Goal: Task Accomplishment & Management: Use online tool/utility

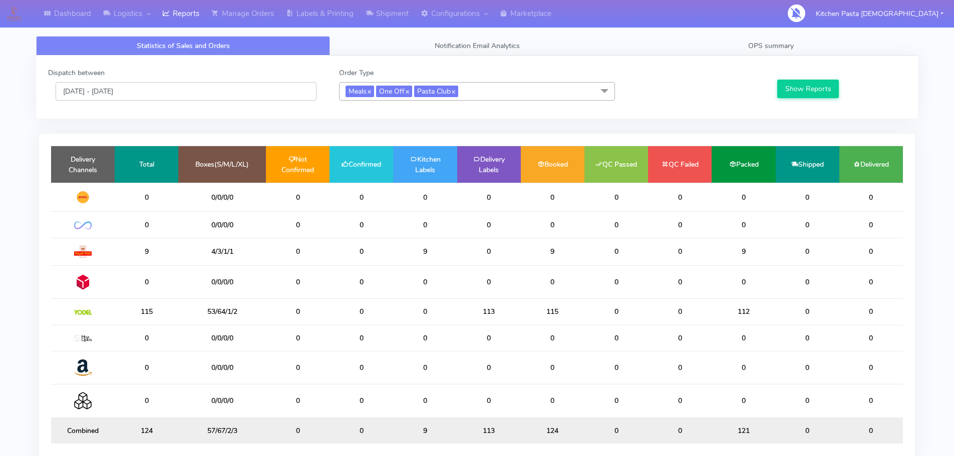
click at [185, 87] on input "[DATE] - [DATE]" at bounding box center [186, 91] width 261 height 19
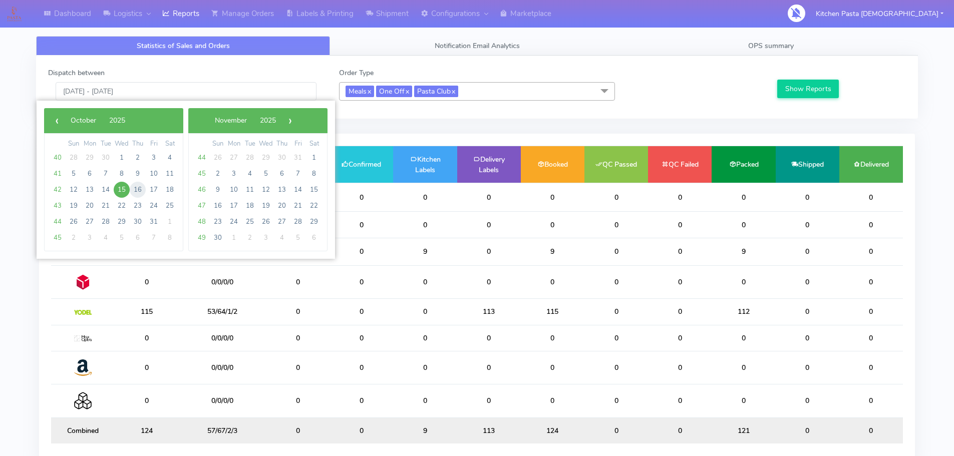
click at [142, 187] on span "16" at bounding box center [138, 190] width 16 height 16
type input "[DATE] - [DATE]"
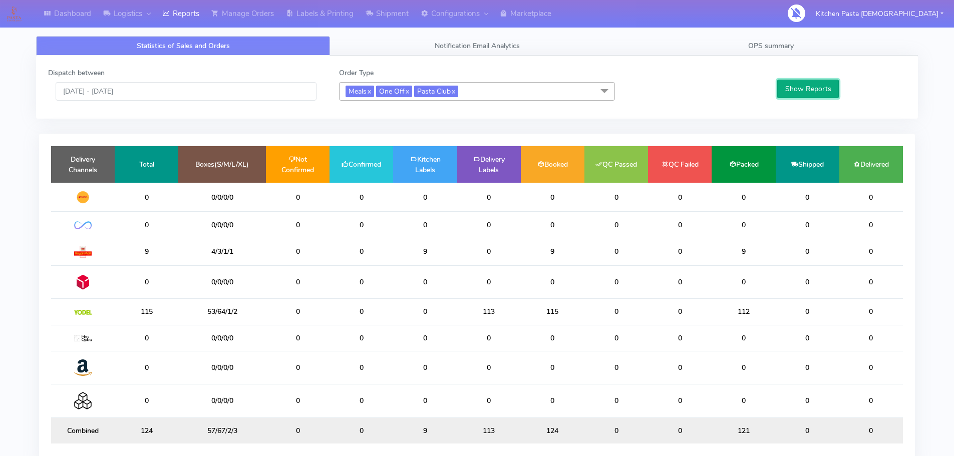
click at [799, 98] on button "Show Reports" at bounding box center [808, 89] width 62 height 19
drag, startPoint x: 362, startPoint y: 229, endPoint x: 306, endPoint y: 213, distance: 58.4
click at [306, 213] on tr "24 64/0/0/0 0 24 0 0 0 0 0 0 0 0" at bounding box center [477, 225] width 852 height 26
click at [198, 22] on link "Reports" at bounding box center [180, 14] width 49 height 28
click at [334, 13] on link "Labels & Printing" at bounding box center [320, 14] width 80 height 28
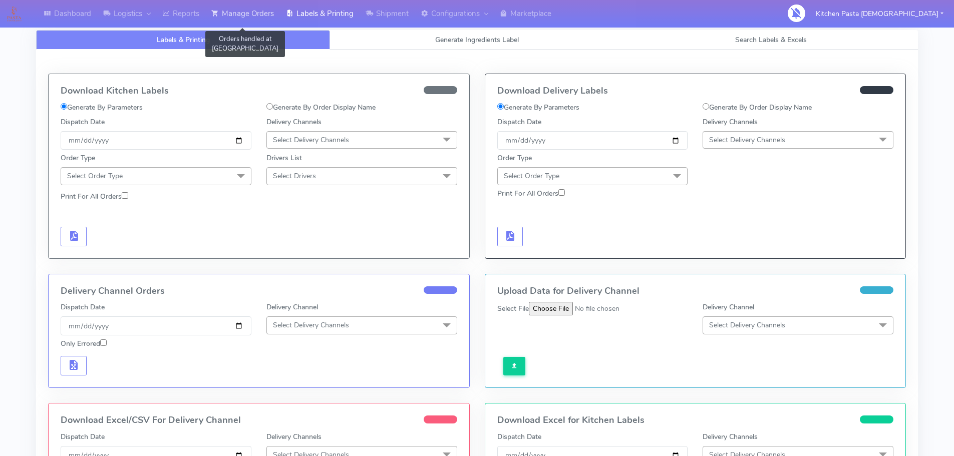
click at [264, 13] on link "Manage Orders" at bounding box center [242, 14] width 75 height 28
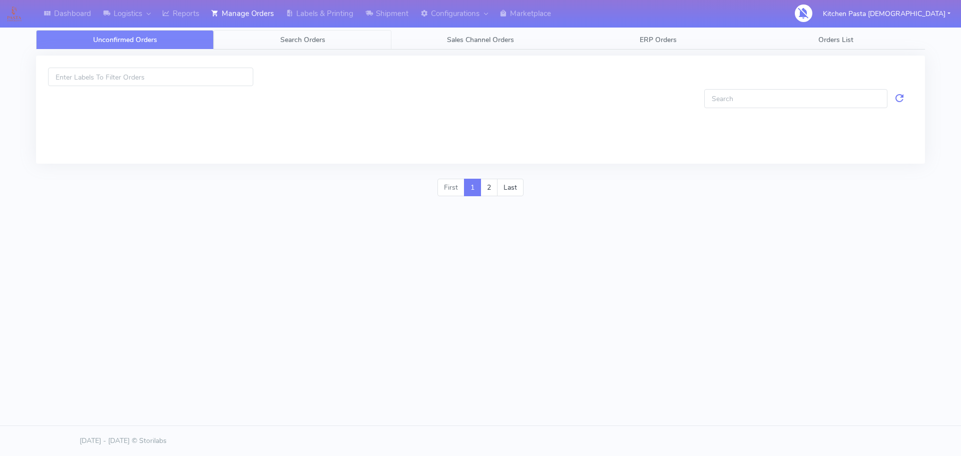
click at [332, 34] on link "Search Orders" at bounding box center [303, 40] width 178 height 20
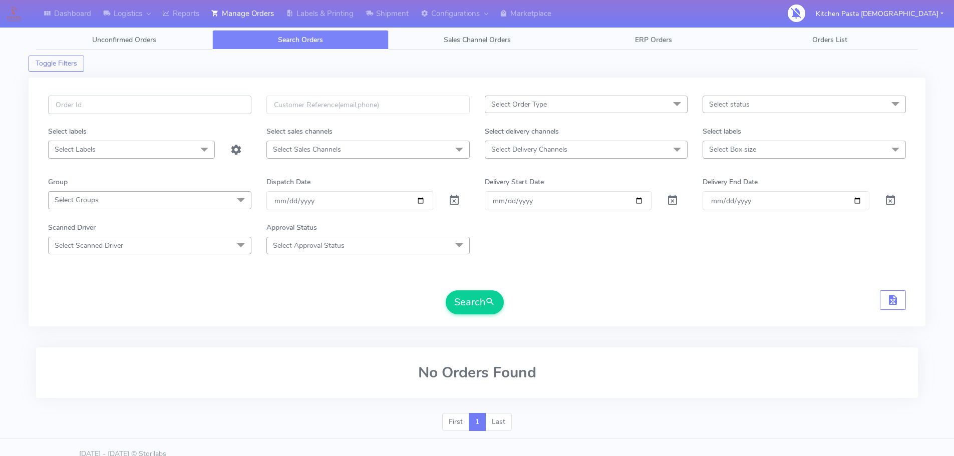
click at [187, 103] on input "text" at bounding box center [149, 105] width 203 height 19
type input "#1630005"
click at [446, 290] on button "Search" at bounding box center [475, 302] width 58 height 24
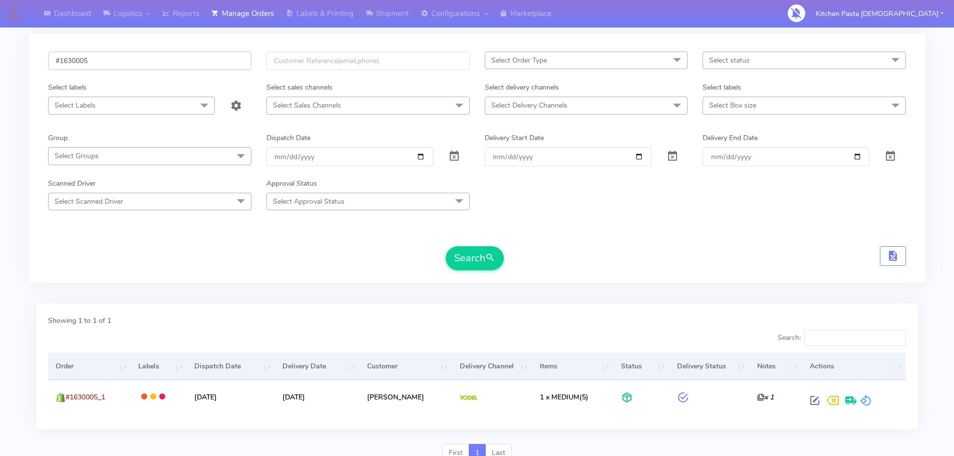
scroll to position [88, 0]
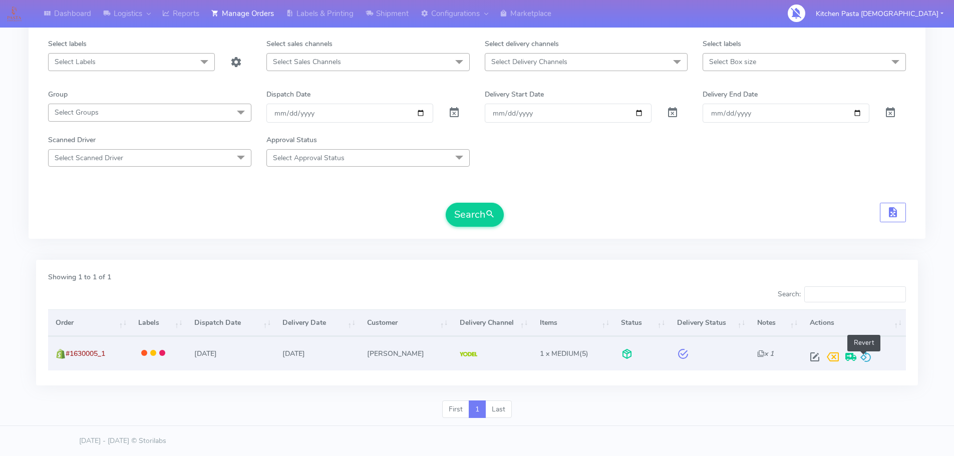
click at [860, 358] on span at bounding box center [866, 359] width 12 height 10
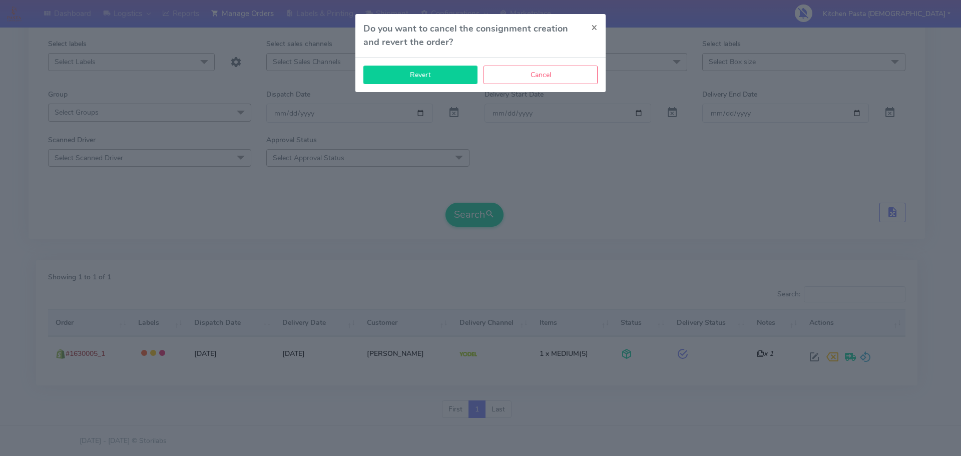
click at [453, 75] on button "Revert" at bounding box center [420, 75] width 114 height 19
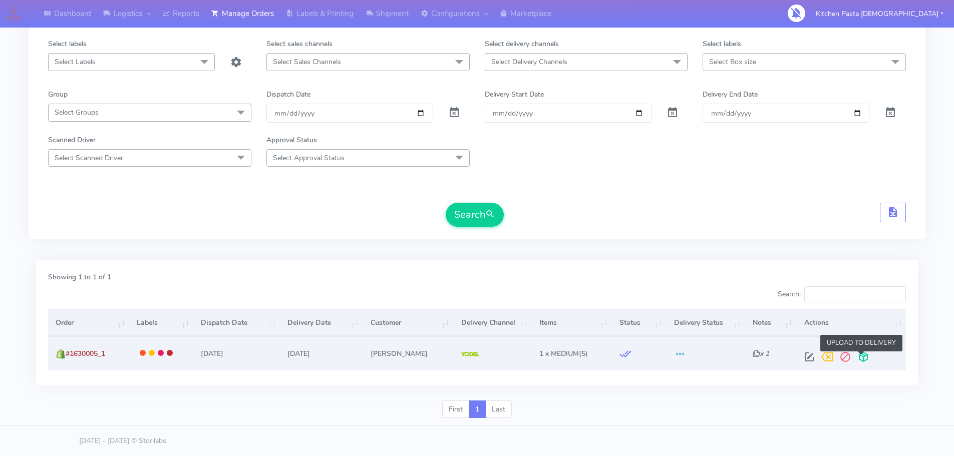
click at [865, 356] on span at bounding box center [863, 359] width 18 height 10
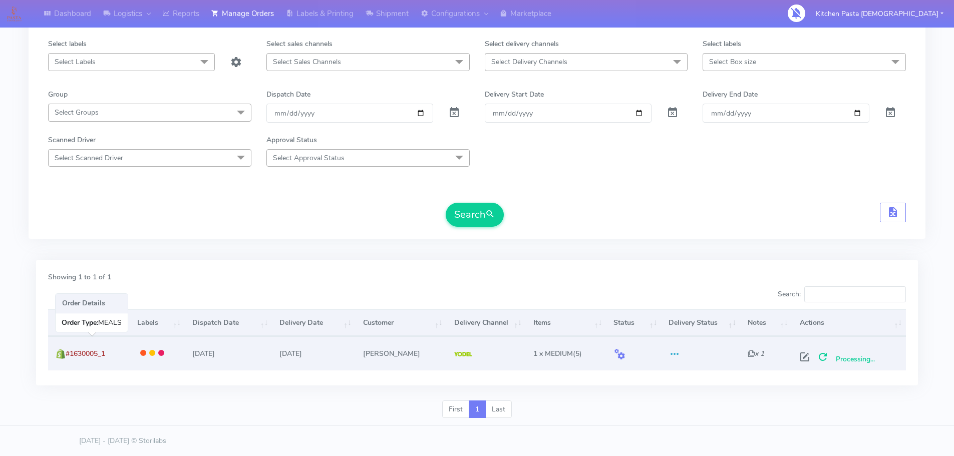
drag, startPoint x: 110, startPoint y: 354, endPoint x: 68, endPoint y: 348, distance: 43.0
click at [68, 348] on td "#1630005_1" at bounding box center [89, 353] width 82 height 34
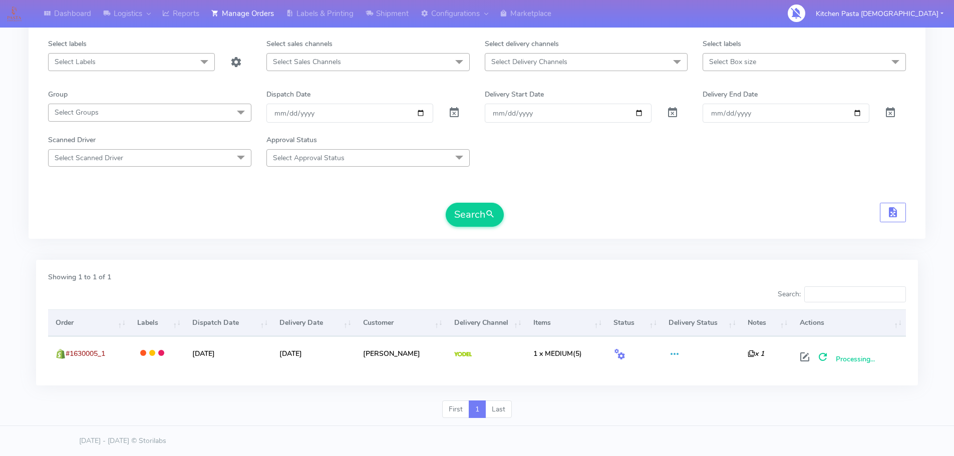
copy span "#1630005_1"
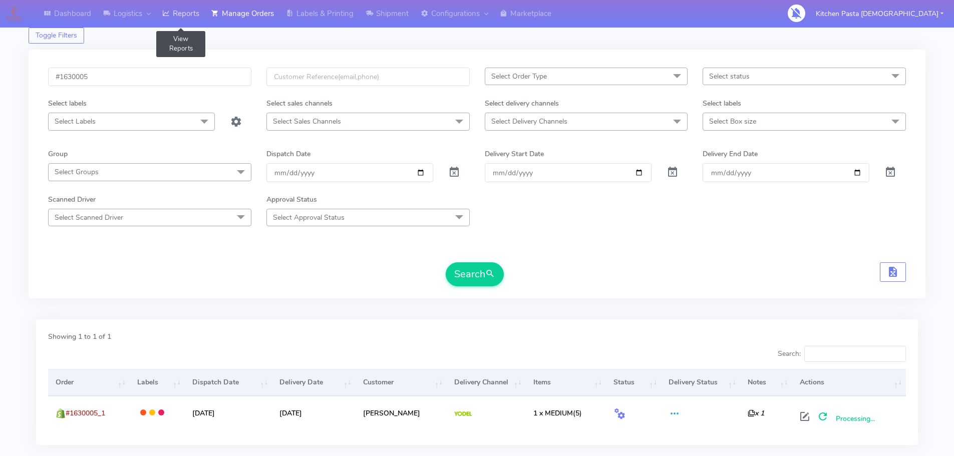
scroll to position [0, 0]
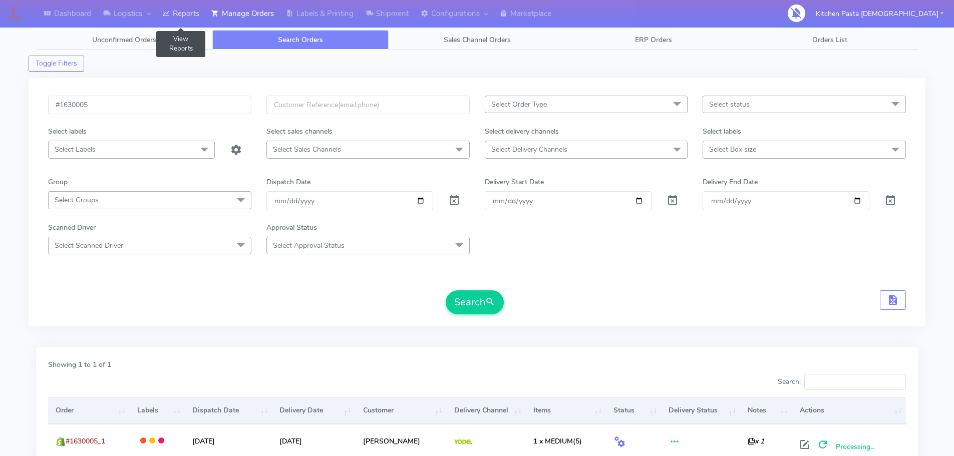
click at [204, 10] on link "Reports" at bounding box center [180, 14] width 49 height 28
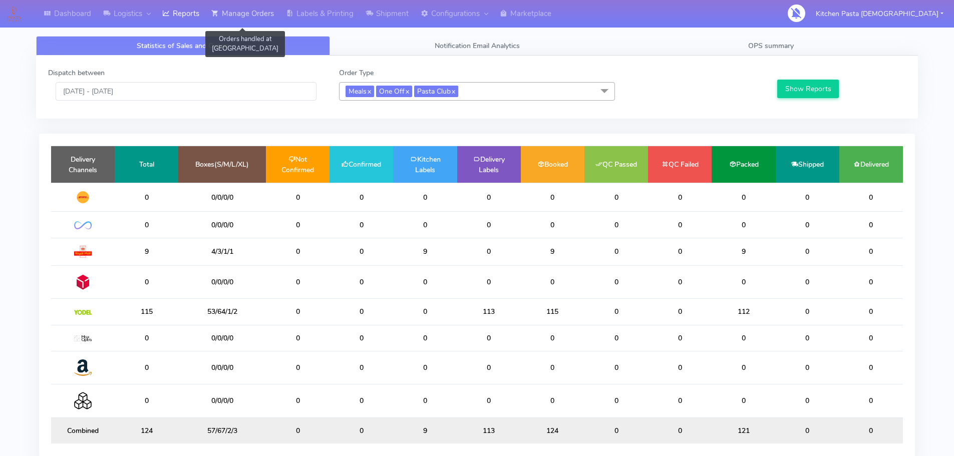
click at [220, 5] on link "Manage Orders" at bounding box center [242, 14] width 75 height 28
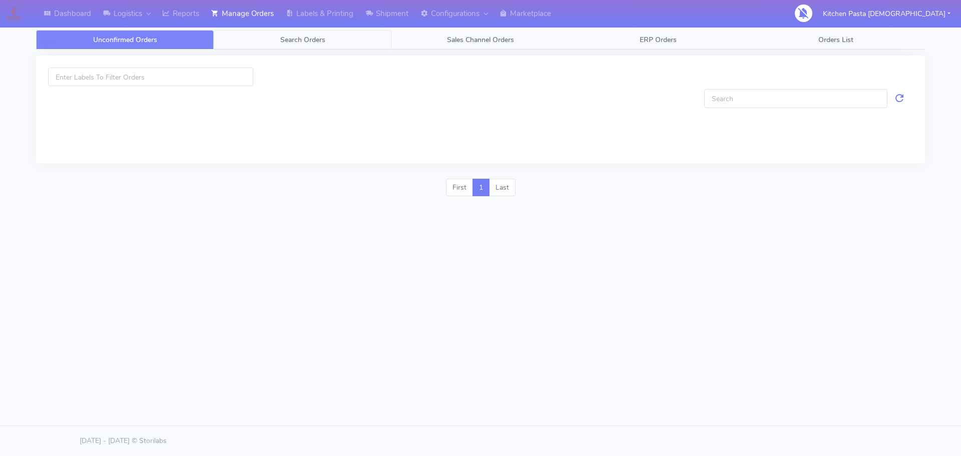
click at [249, 33] on link "Search Orders" at bounding box center [303, 40] width 178 height 20
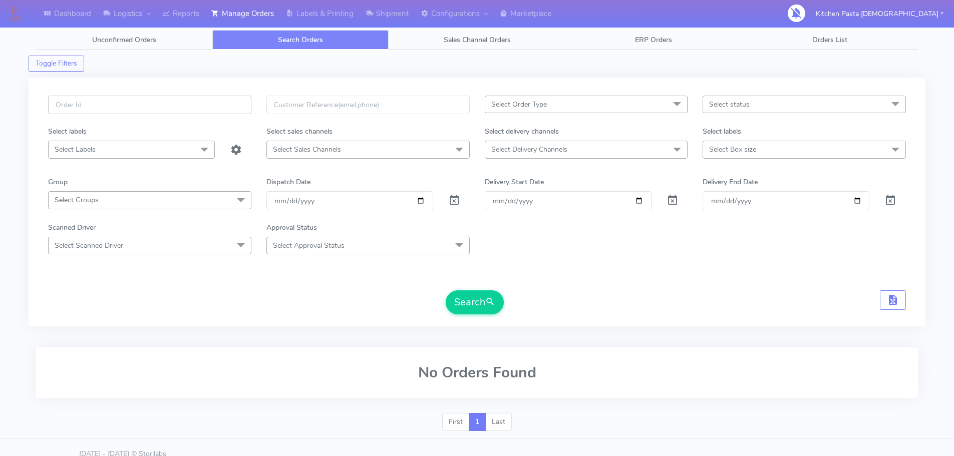
click at [136, 103] on input "text" at bounding box center [149, 105] width 203 height 19
type input "#1630011"
click at [446, 290] on button "Search" at bounding box center [475, 302] width 58 height 24
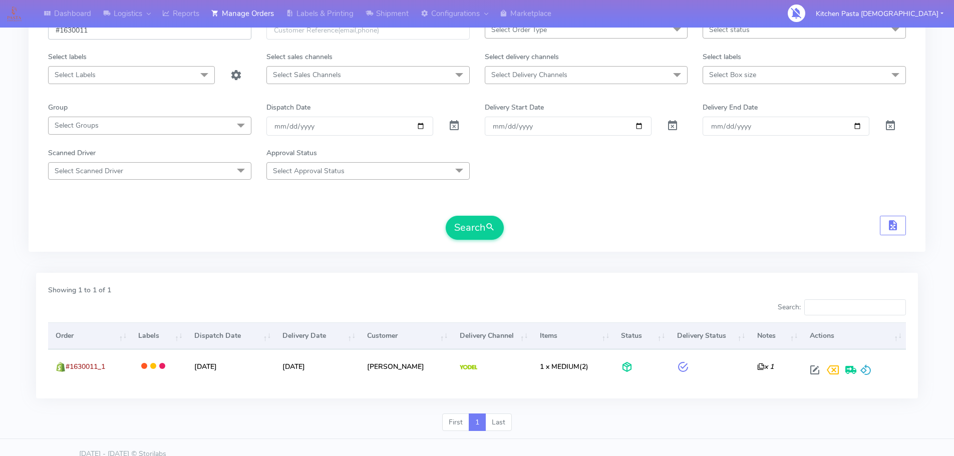
scroll to position [88, 0]
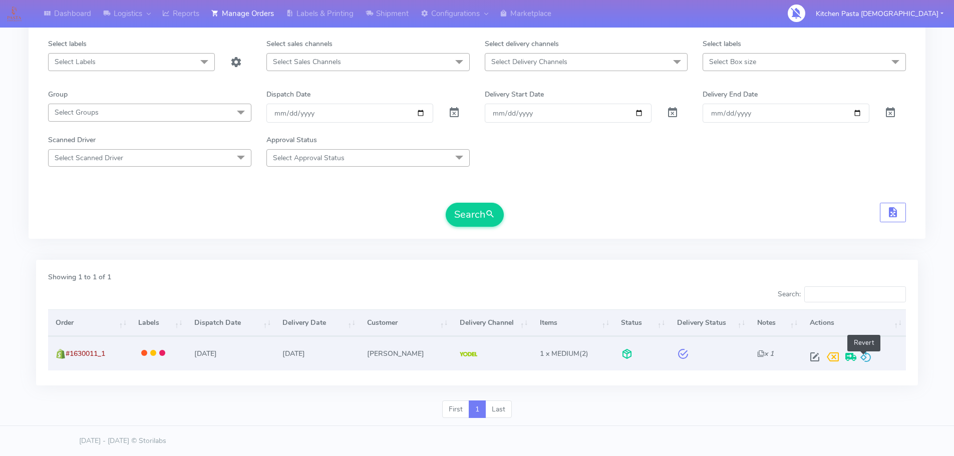
click at [867, 357] on span at bounding box center [866, 359] width 12 height 10
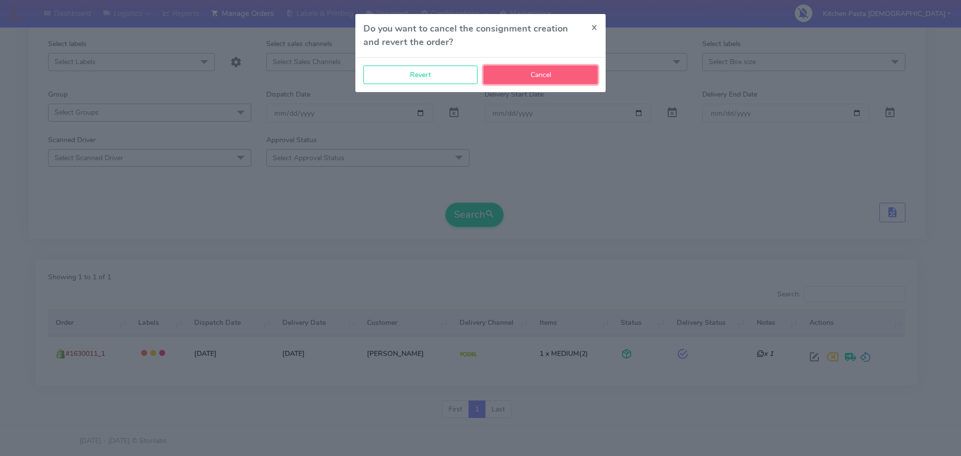
click at [537, 76] on button "Cancel" at bounding box center [541, 75] width 114 height 19
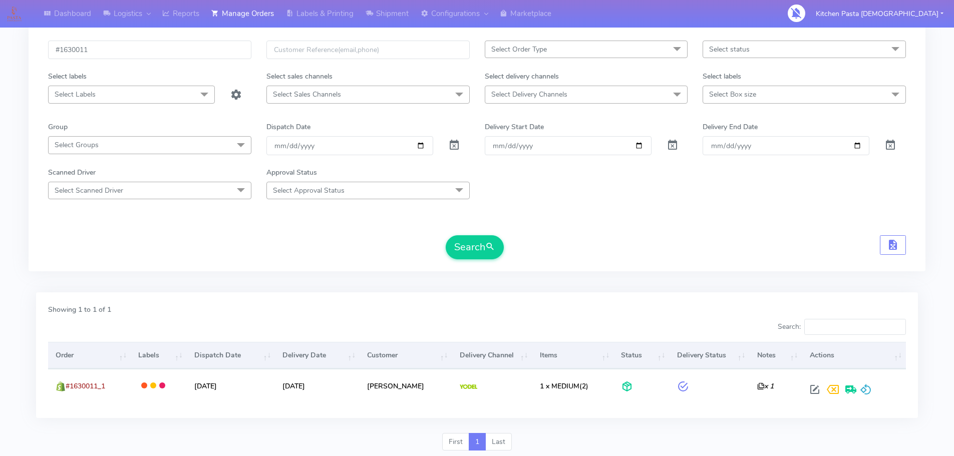
scroll to position [0, 0]
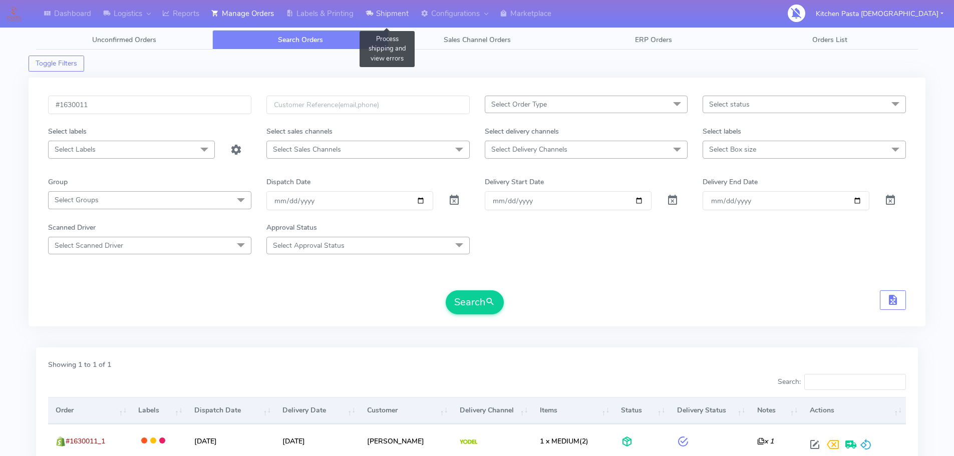
click at [386, 19] on link "Shipment" at bounding box center [386, 14] width 55 height 28
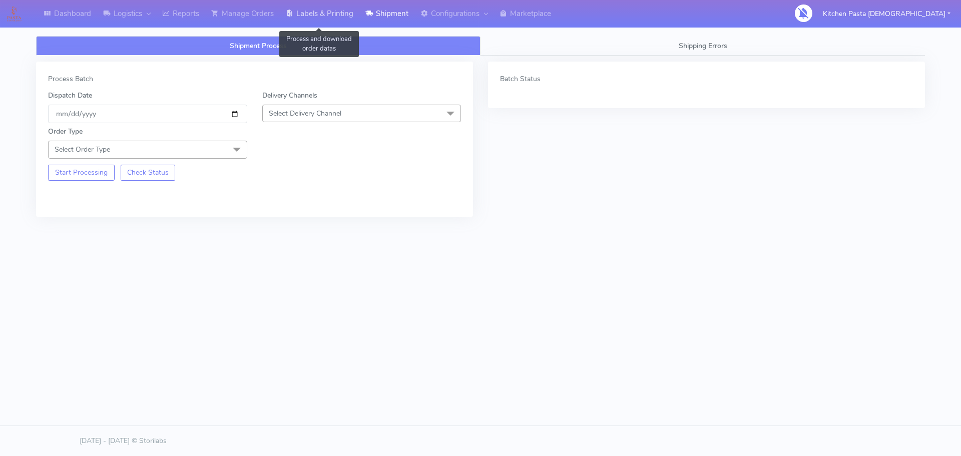
click at [300, 12] on link "Labels & Printing" at bounding box center [320, 14] width 80 height 28
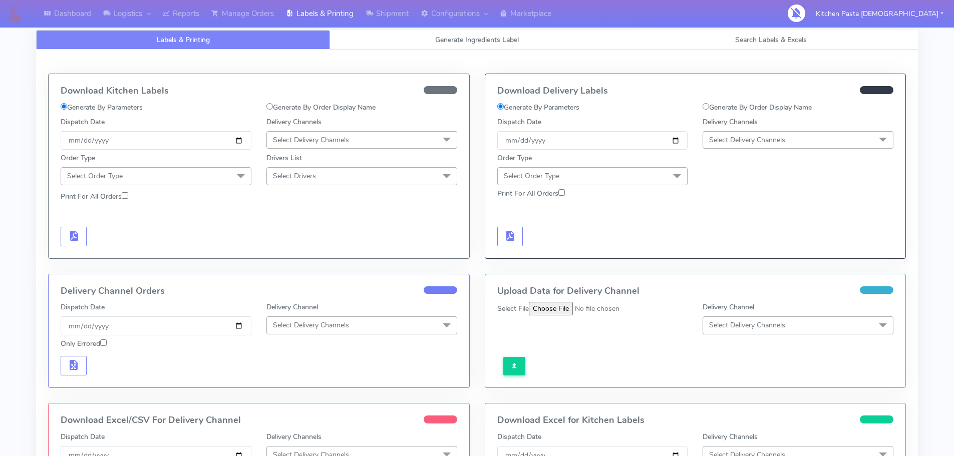
click at [724, 106] on label "Generate By Order Display Name" at bounding box center [756, 107] width 109 height 11
click at [709, 106] on input "Generate By Order Display Name" at bounding box center [705, 106] width 7 height 7
radio input "true"
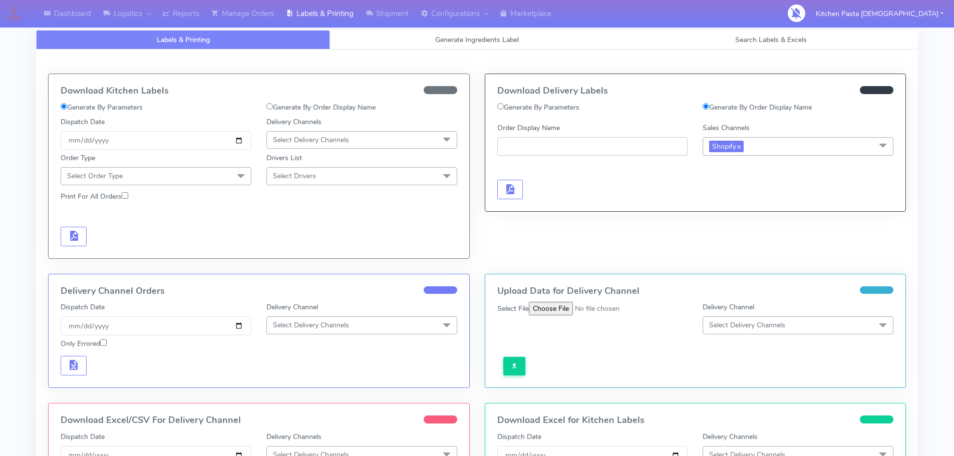
click at [601, 146] on input "Order Display Name" at bounding box center [592, 146] width 191 height 19
paste input "#1630005_1"
type input "#1630005_1"
click at [516, 187] on span "button" at bounding box center [510, 192] width 12 height 10
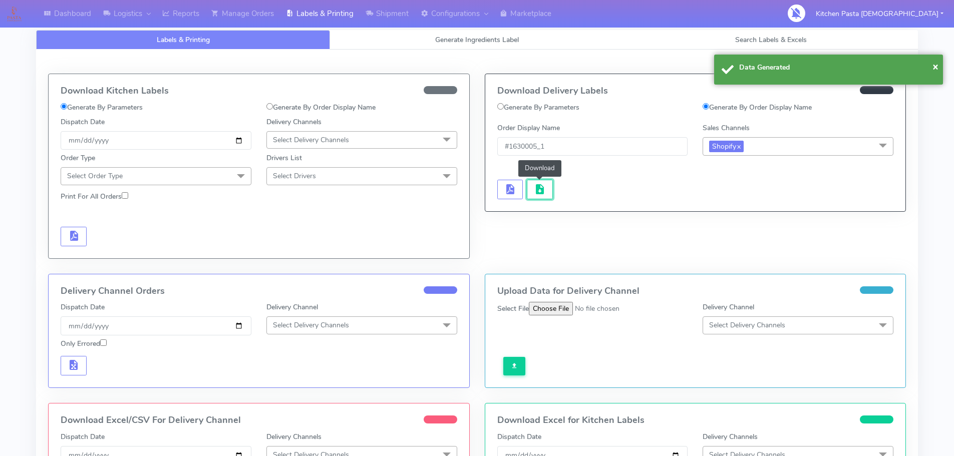
click at [536, 191] on span "button" at bounding box center [540, 192] width 12 height 10
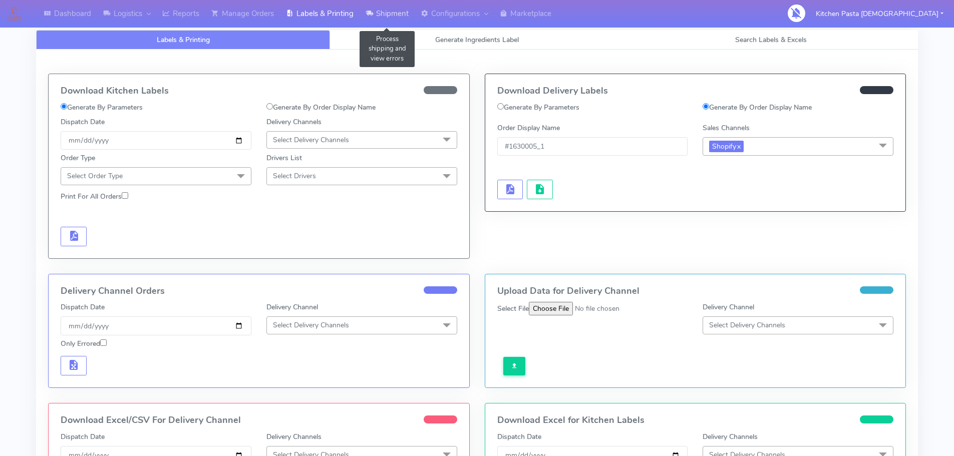
click at [381, 14] on link "Shipment" at bounding box center [386, 14] width 55 height 28
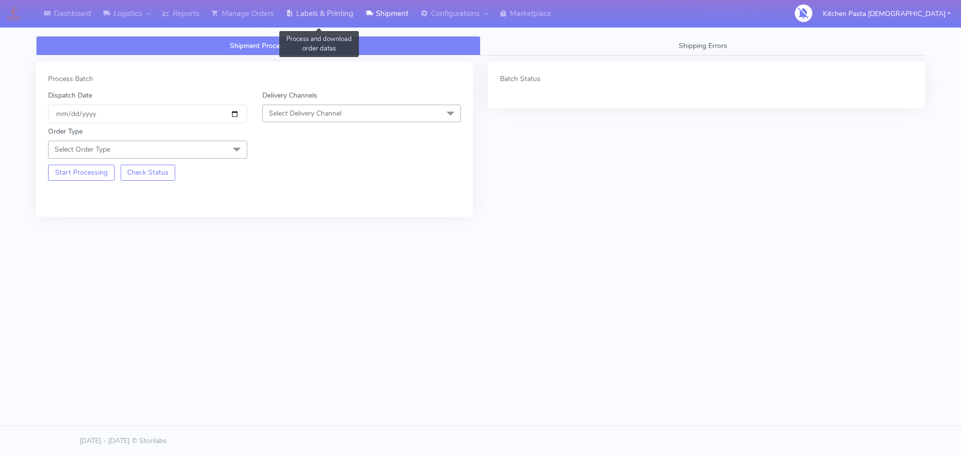
click at [306, 13] on link "Labels & Printing" at bounding box center [320, 14] width 80 height 28
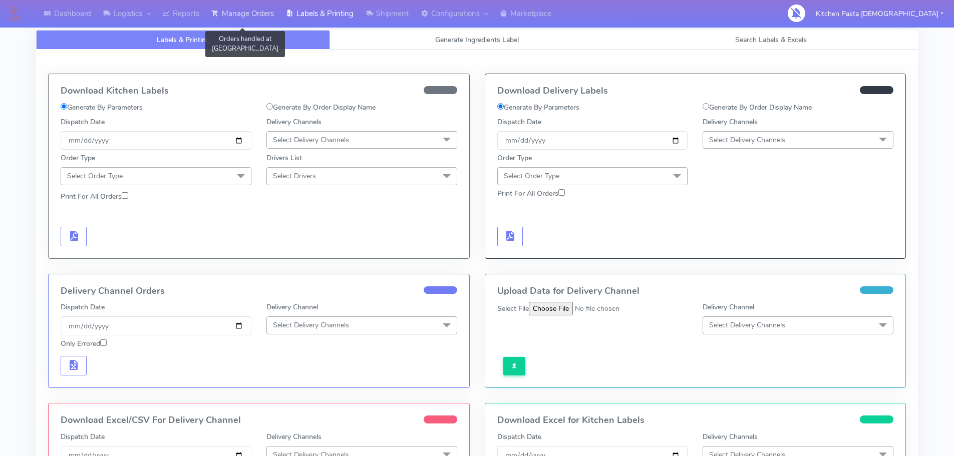
click at [262, 18] on link "Manage Orders" at bounding box center [242, 14] width 75 height 28
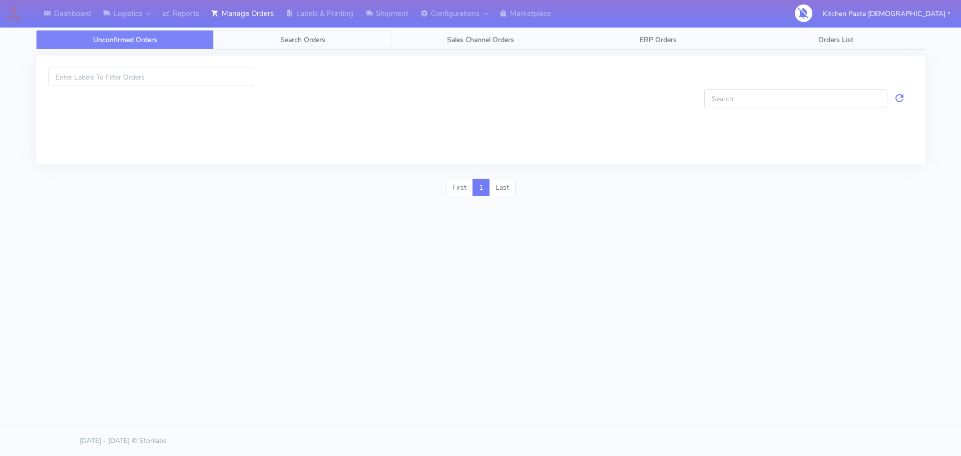
click at [372, 39] on link "Search Orders" at bounding box center [303, 40] width 178 height 20
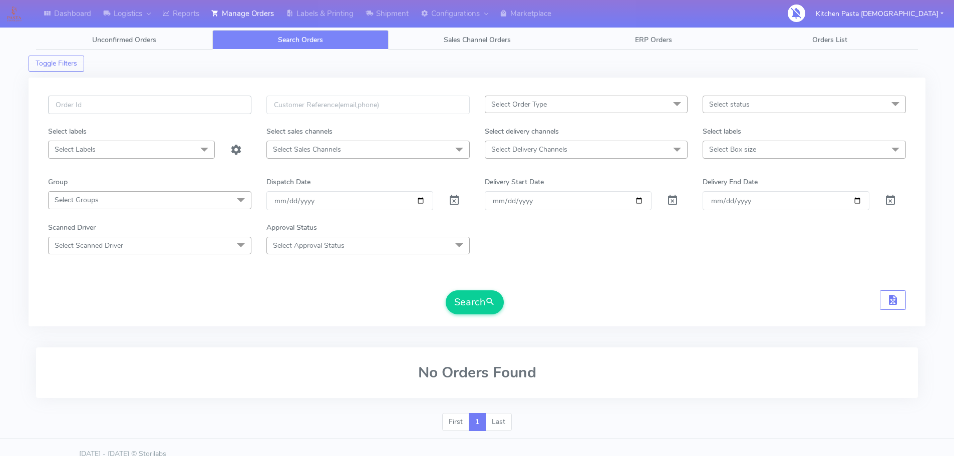
click at [159, 96] on input "text" at bounding box center [149, 105] width 203 height 19
drag, startPoint x: 162, startPoint y: 8, endPoint x: 140, endPoint y: 0, distance: 23.4
click at [162, 8] on link "Reports" at bounding box center [180, 14] width 49 height 28
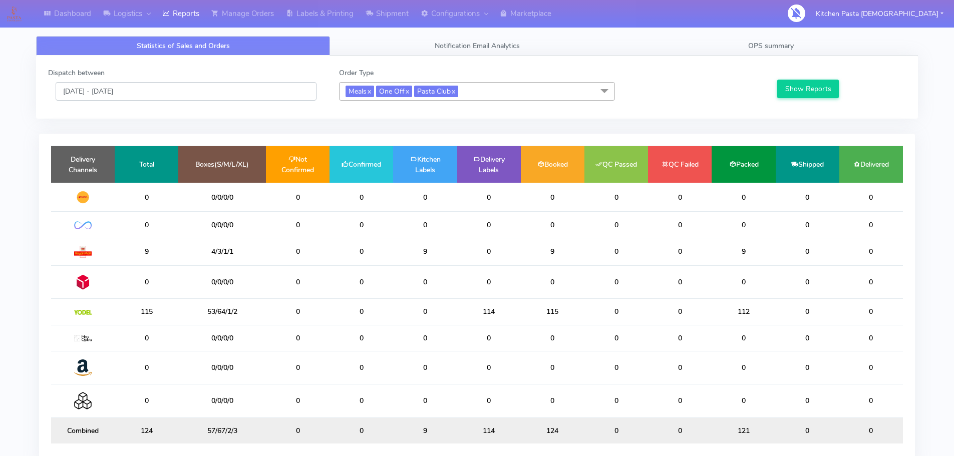
click at [157, 97] on input "[DATE] - [DATE]" at bounding box center [186, 91] width 261 height 19
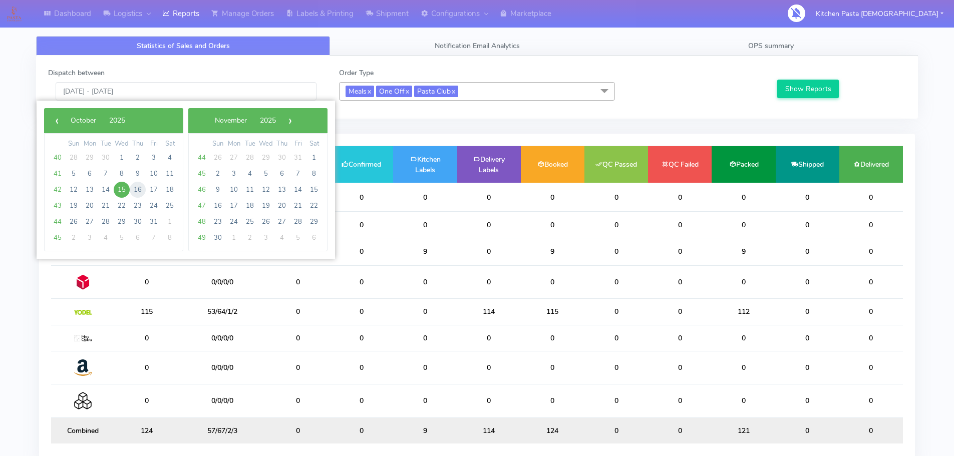
click at [141, 189] on span "16" at bounding box center [138, 190] width 16 height 16
type input "[DATE] - [DATE]"
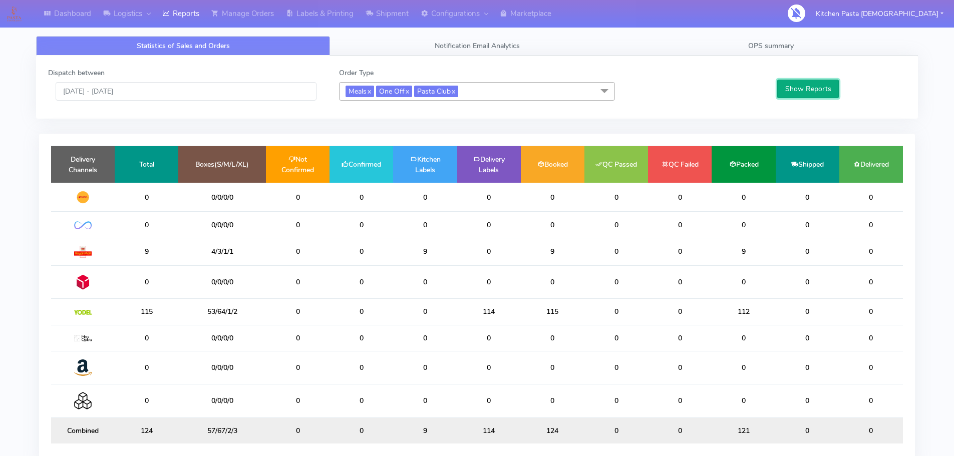
drag, startPoint x: 814, startPoint y: 86, endPoint x: 766, endPoint y: 103, distance: 50.5
click at [813, 86] on button "Show Reports" at bounding box center [808, 89] width 62 height 19
click at [176, 94] on input "[DATE] - [DATE]" at bounding box center [186, 91] width 261 height 19
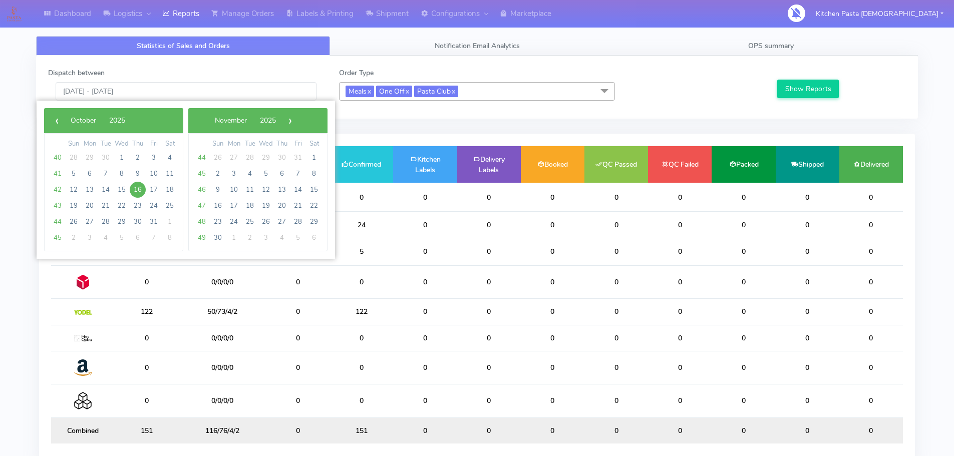
click at [749, 76] on div at bounding box center [694, 84] width 145 height 33
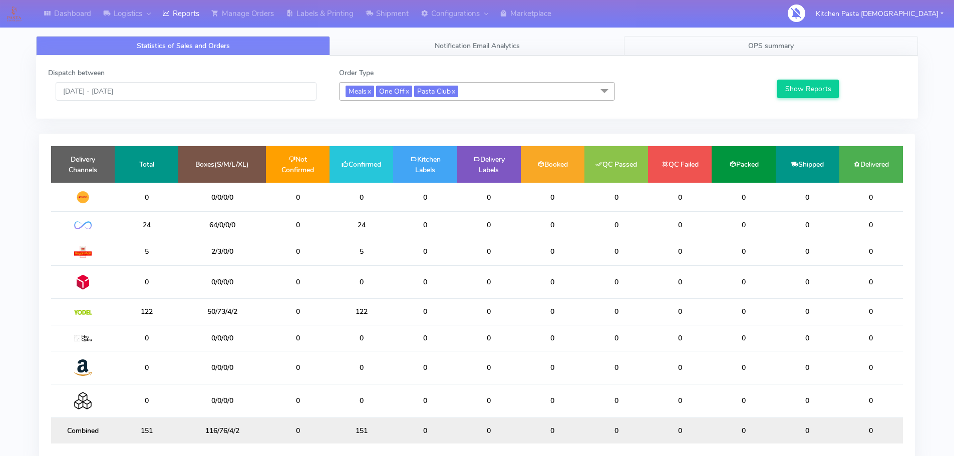
click at [756, 52] on link "OPS summary" at bounding box center [771, 46] width 294 height 20
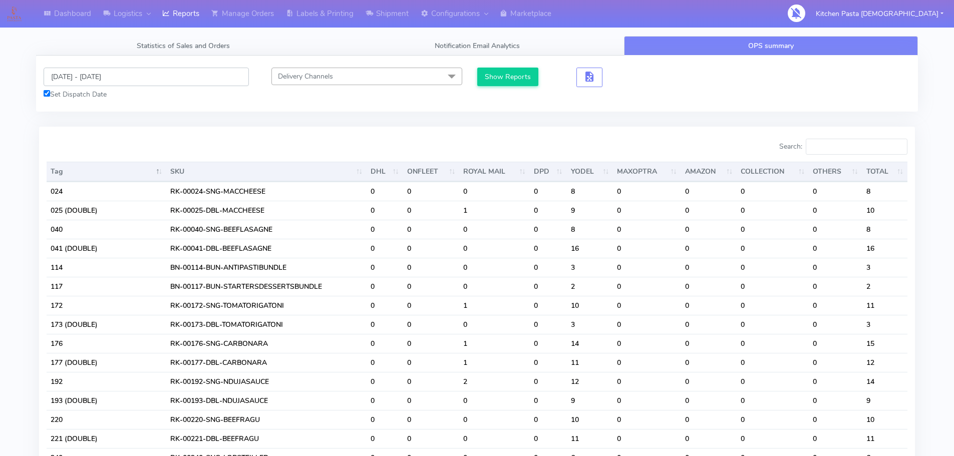
click at [88, 77] on input "[DATE] - [DATE]" at bounding box center [146, 77] width 205 height 19
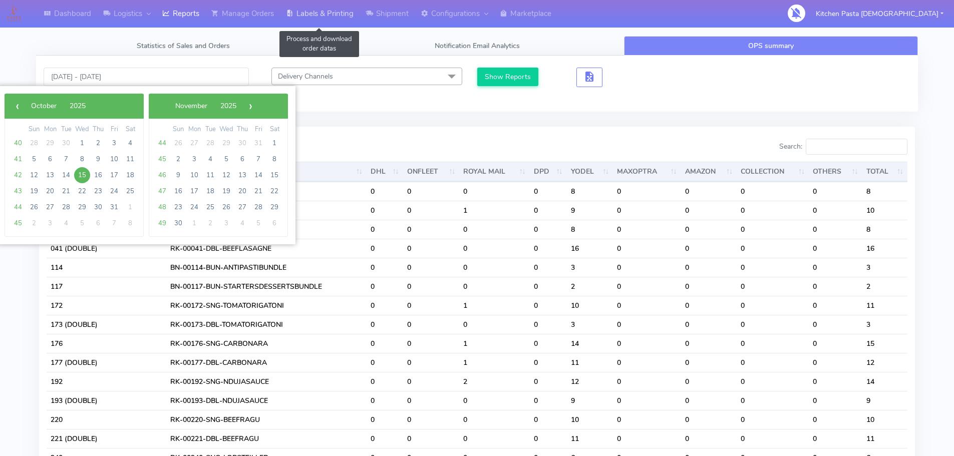
click at [329, 7] on link "Labels & Printing" at bounding box center [320, 14] width 80 height 28
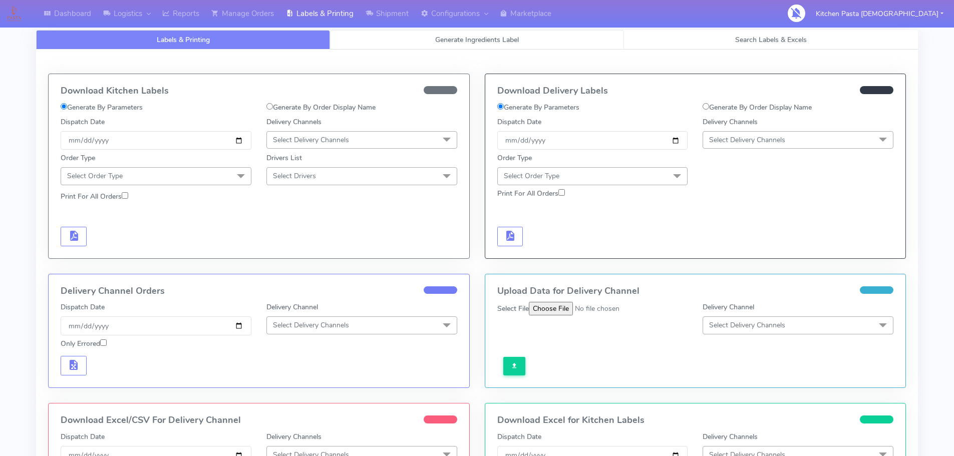
click at [480, 47] on link "Generate Ingredients Label" at bounding box center [477, 40] width 294 height 20
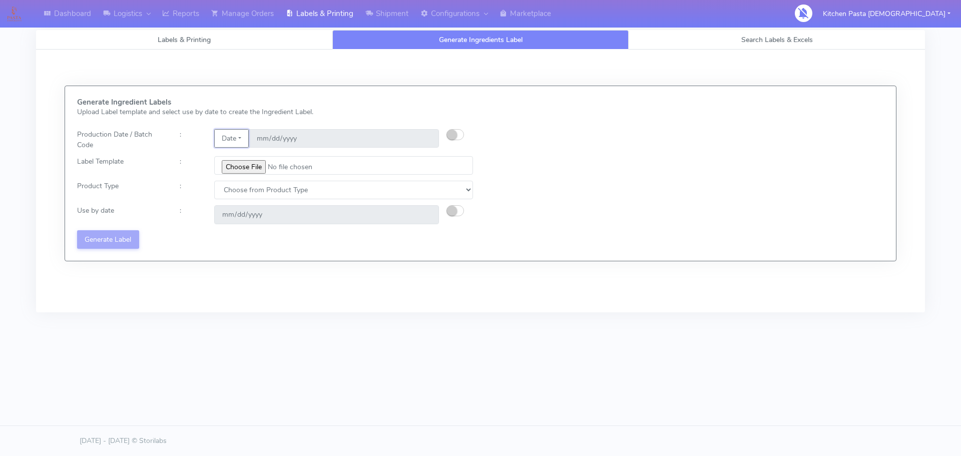
click at [239, 141] on button "Date" at bounding box center [231, 138] width 35 height 19
click at [239, 158] on link "Code" at bounding box center [254, 158] width 79 height 17
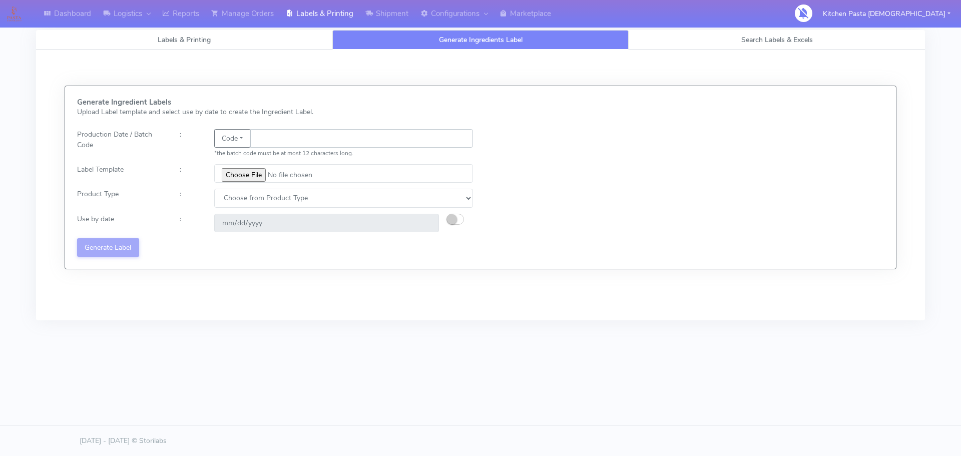
click at [273, 142] on input "text" at bounding box center [361, 138] width 223 height 19
type input "25286"
click at [242, 175] on input "file" at bounding box center [343, 173] width 259 height 19
type input "C:\fakepath\Beef & Chianti Lasagne 1 v3.jpg"
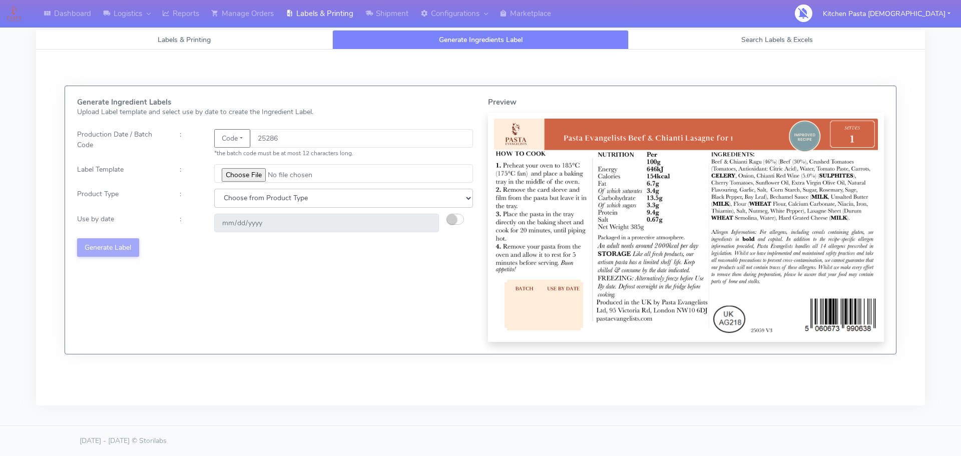
click at [267, 198] on select "Choose from Product Type ECOM ERETAIL CIRCULAR CIRC_DESERTS LASAGNE" at bounding box center [343, 198] width 259 height 19
select select "4"
click at [214, 189] on select "Choose from Product Type ECOM ERETAIL CIRCULAR CIRC_DESERTS LASAGNE" at bounding box center [343, 198] width 259 height 19
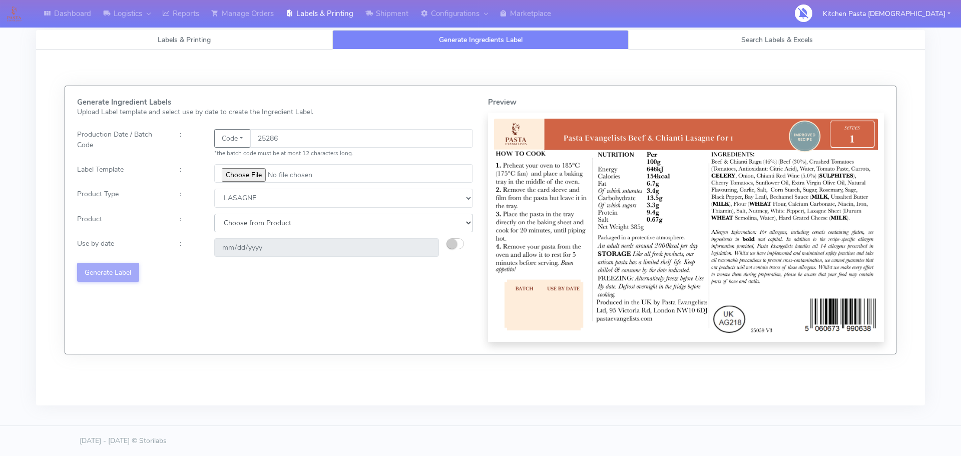
click at [236, 227] on select "Choose from Product LASAGNE" at bounding box center [343, 223] width 259 height 19
select select "0"
click at [214, 214] on select "Choose from Product LASAGNE" at bounding box center [343, 223] width 259 height 19
click at [454, 242] on small "button" at bounding box center [452, 244] width 10 height 10
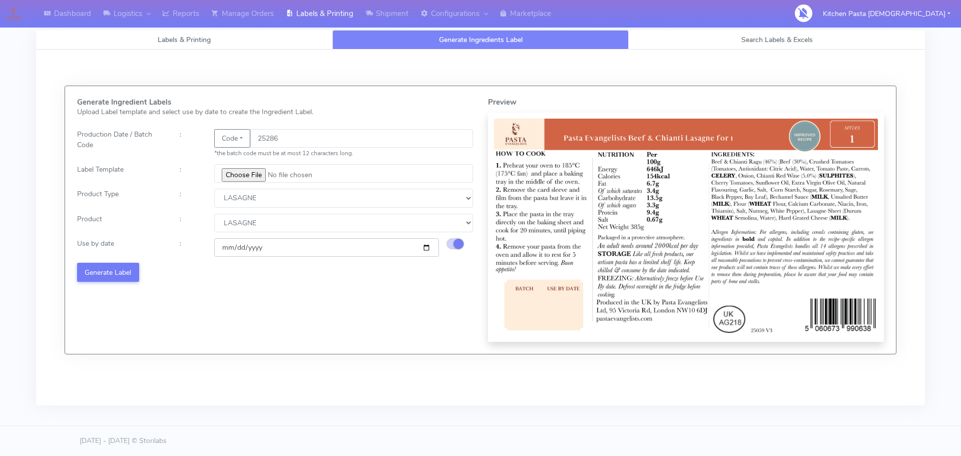
click at [428, 247] on input "2025-10-25" at bounding box center [326, 247] width 225 height 19
type input "2025-10-29"
click at [115, 261] on div "Generate Ingredient Labels Upload Label template and select use by date to crea…" at bounding box center [275, 220] width 411 height 244
click at [113, 268] on button "Generate Label" at bounding box center [108, 272] width 62 height 19
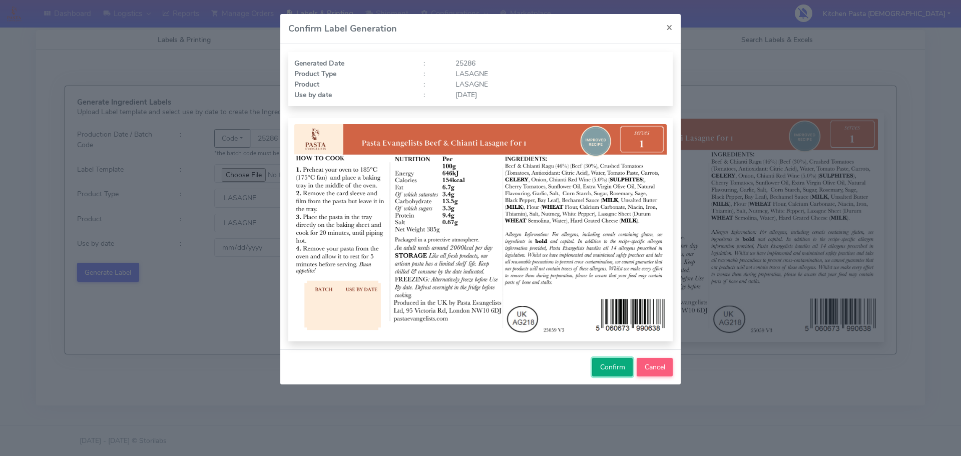
click at [607, 367] on span "Confirm" at bounding box center [612, 367] width 25 height 10
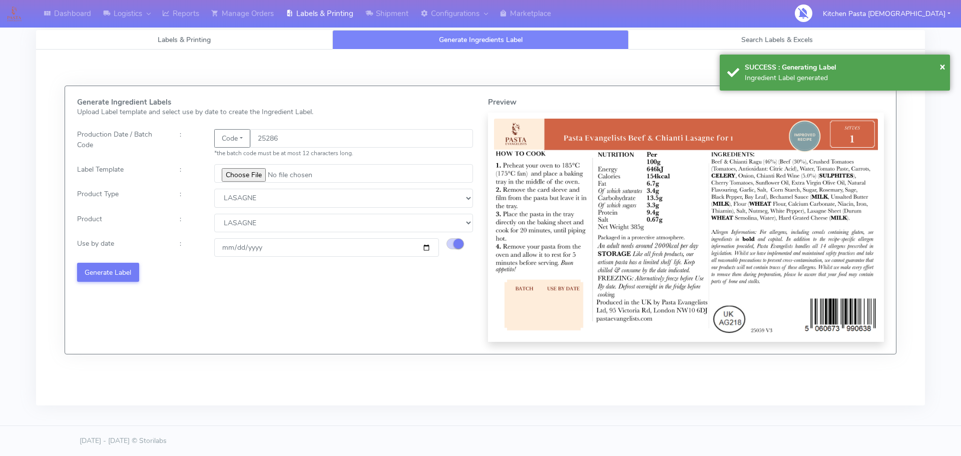
select select
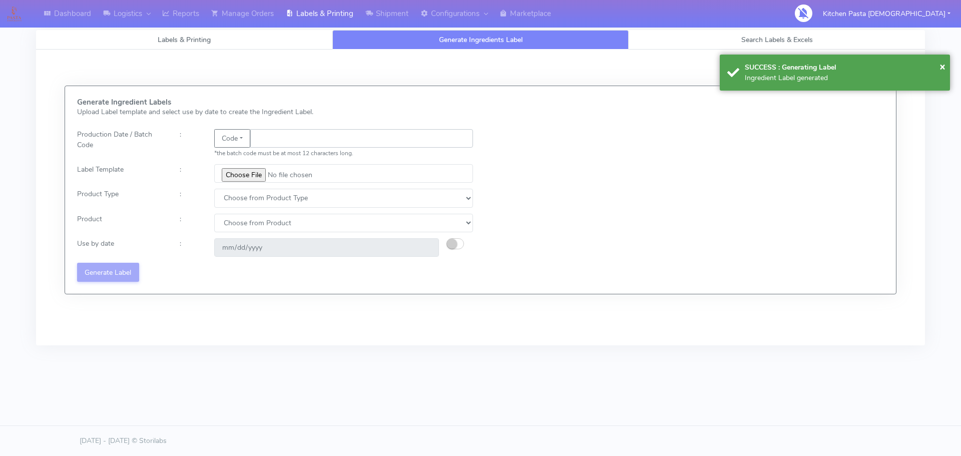
click at [298, 137] on input "text" at bounding box center [361, 138] width 223 height 19
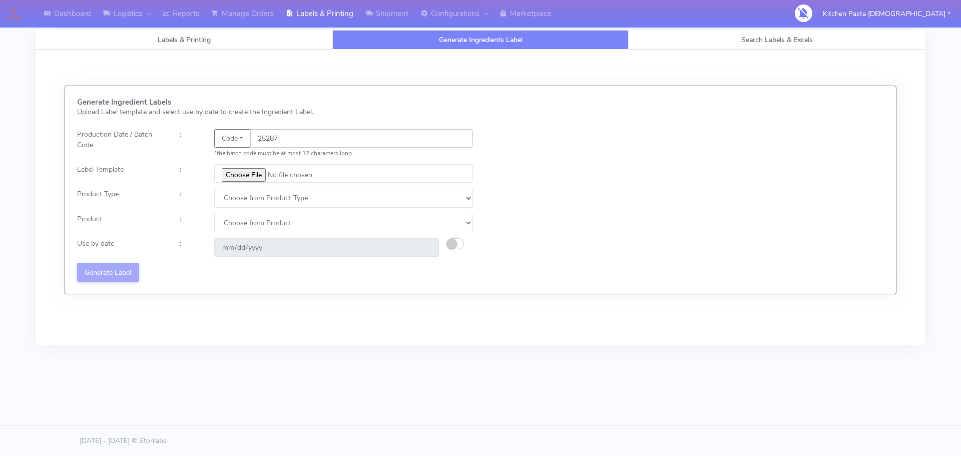
type input "25287"
click at [252, 171] on input "file" at bounding box center [343, 173] width 259 height 19
type input "C:\fakepath\Pasta Evangelists truffle mac & cheese for 1_V2.jpg"
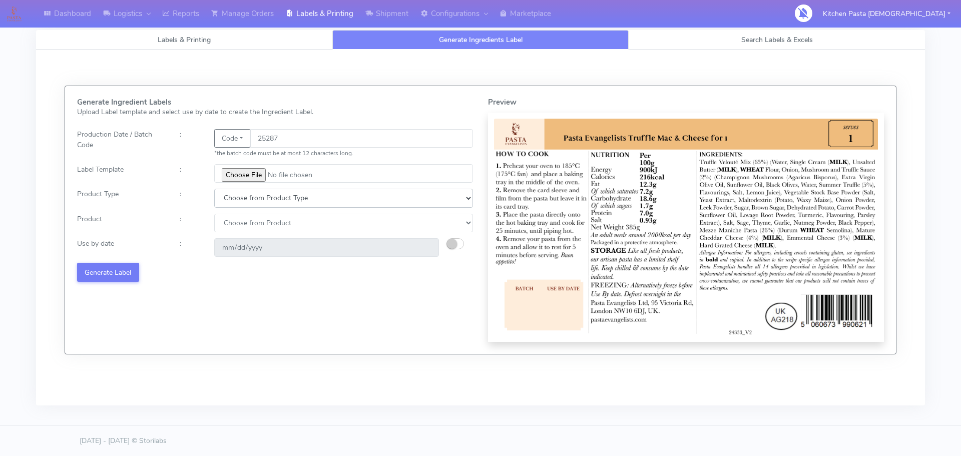
drag, startPoint x: 242, startPoint y: 201, endPoint x: 240, endPoint y: 207, distance: 6.8
click at [242, 201] on select "Choose from Product Type ECOM ERETAIL CIRCULAR CIRC_DESERTS LASAGNE" at bounding box center [343, 198] width 259 height 19
select select "4"
click at [214, 189] on select "Choose from Product Type ECOM ERETAIL CIRCULAR CIRC_DESERTS LASAGNE" at bounding box center [343, 198] width 259 height 19
click at [235, 229] on select "Choose from Product LASAGNE" at bounding box center [343, 223] width 259 height 19
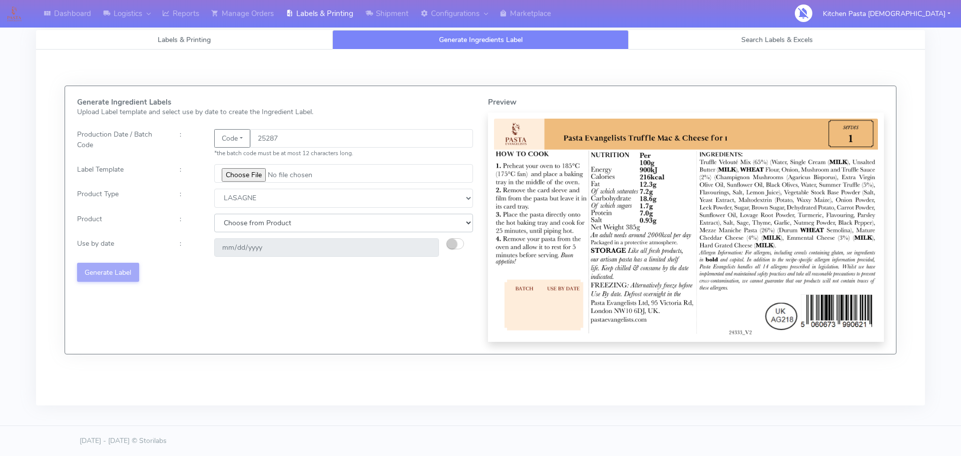
select select "0"
click at [214, 214] on select "Choose from Product LASAGNE" at bounding box center [343, 223] width 259 height 19
click at [445, 247] on div "2025-10-25" at bounding box center [327, 247] width 240 height 19
click at [451, 245] on small "button" at bounding box center [452, 244] width 10 height 10
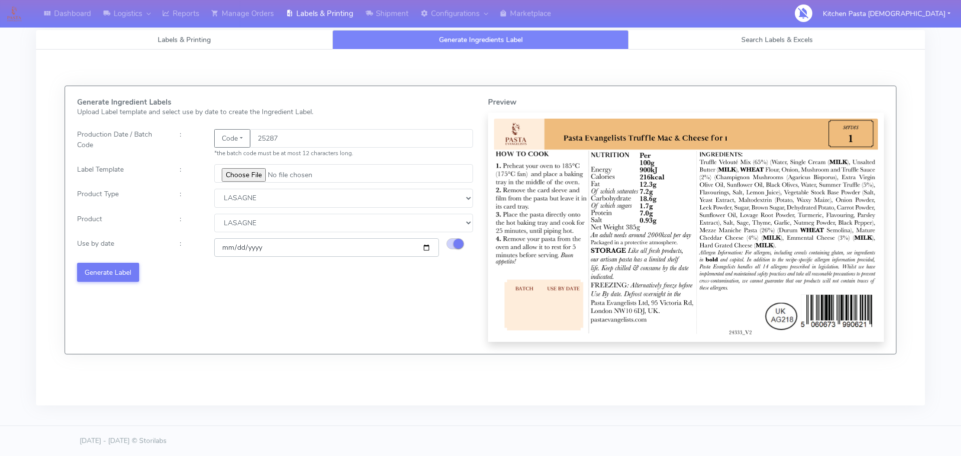
click at [429, 248] on input "2025-10-25" at bounding box center [326, 247] width 225 height 19
type input "2025-10-29"
click at [120, 266] on button "Generate Label" at bounding box center [108, 272] width 62 height 19
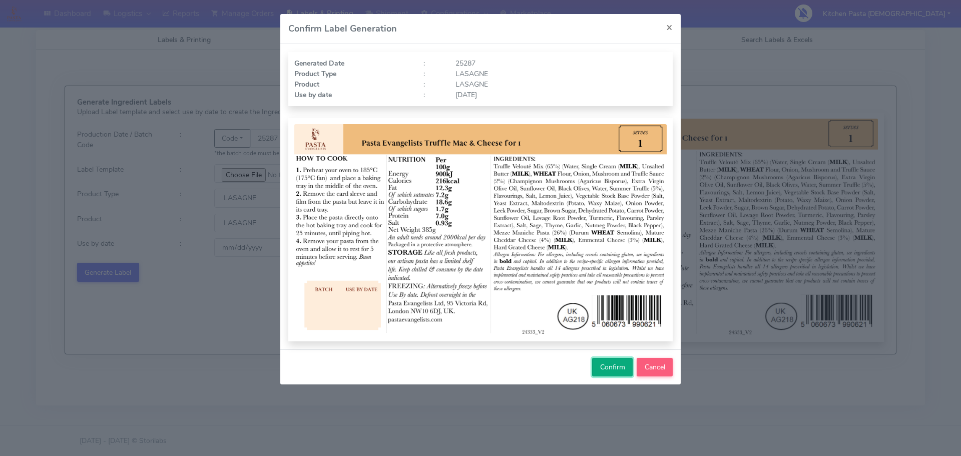
click at [602, 361] on button "Confirm" at bounding box center [612, 367] width 41 height 19
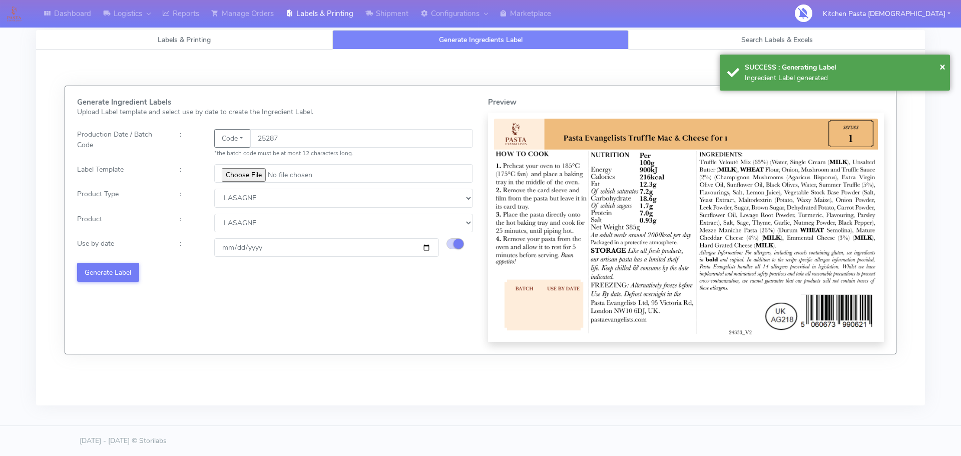
select select
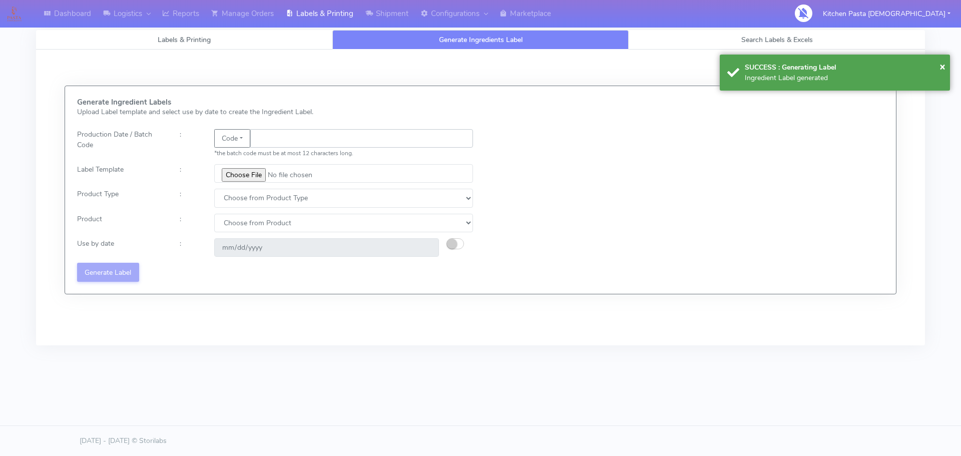
click at [303, 142] on input "text" at bounding box center [361, 138] width 223 height 19
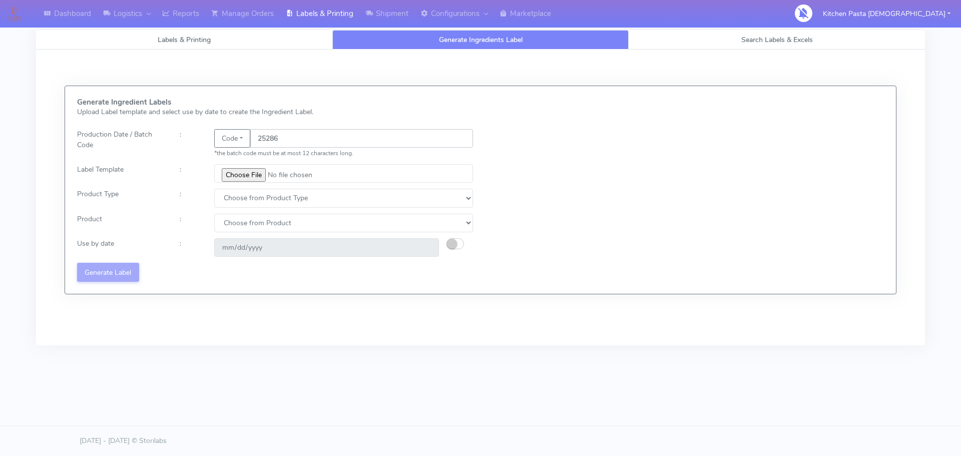
type input "25286"
click at [248, 179] on input "file" at bounding box center [343, 173] width 259 height 19
type input "C:\fakepath\Spicy Prawn Mac and Cheese v1.jpg"
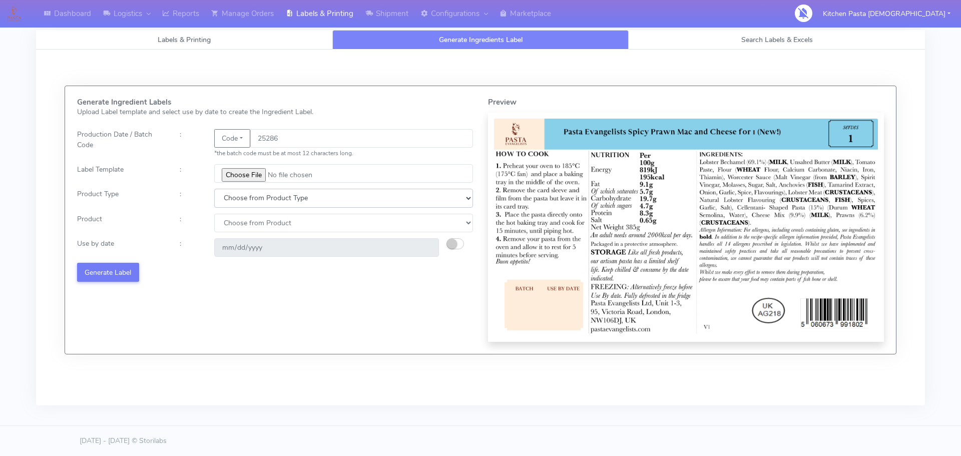
drag, startPoint x: 269, startPoint y: 196, endPoint x: 261, endPoint y: 207, distance: 13.5
click at [269, 199] on select "Choose from Product Type ECOM ERETAIL CIRCULAR CIRC_DESERTS LASAGNE" at bounding box center [343, 198] width 259 height 19
select select "4"
click at [214, 189] on select "Choose from Product Type ECOM ERETAIL CIRCULAR CIRC_DESERTS LASAGNE" at bounding box center [343, 198] width 259 height 19
drag, startPoint x: 239, startPoint y: 221, endPoint x: 233, endPoint y: 231, distance: 12.1
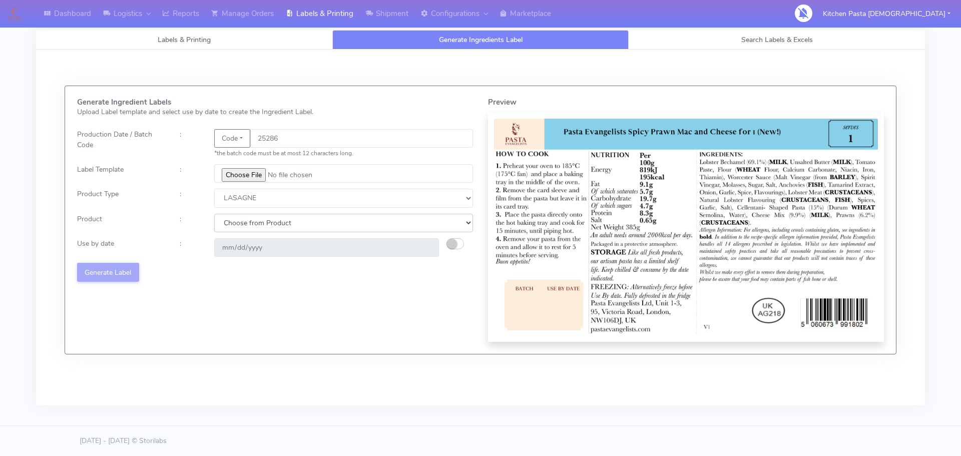
click at [239, 221] on select "Choose from Product LASAGNE" at bounding box center [343, 223] width 259 height 19
select select "0"
click at [214, 214] on select "Choose from Product LASAGNE" at bounding box center [343, 223] width 259 height 19
click at [452, 241] on small "button" at bounding box center [452, 244] width 10 height 10
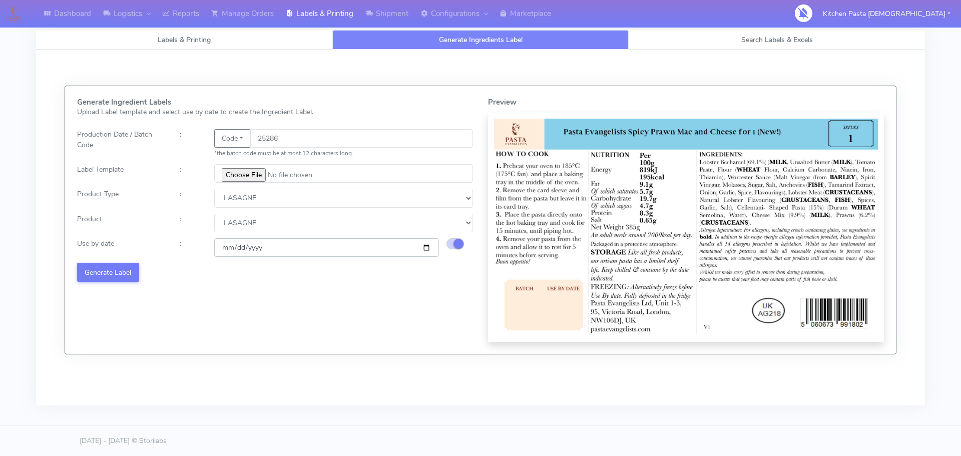
click at [426, 248] on input "2025-10-25" at bounding box center [326, 247] width 225 height 19
type input "2025-10-29"
click at [120, 270] on button "Generate Label" at bounding box center [108, 272] width 62 height 19
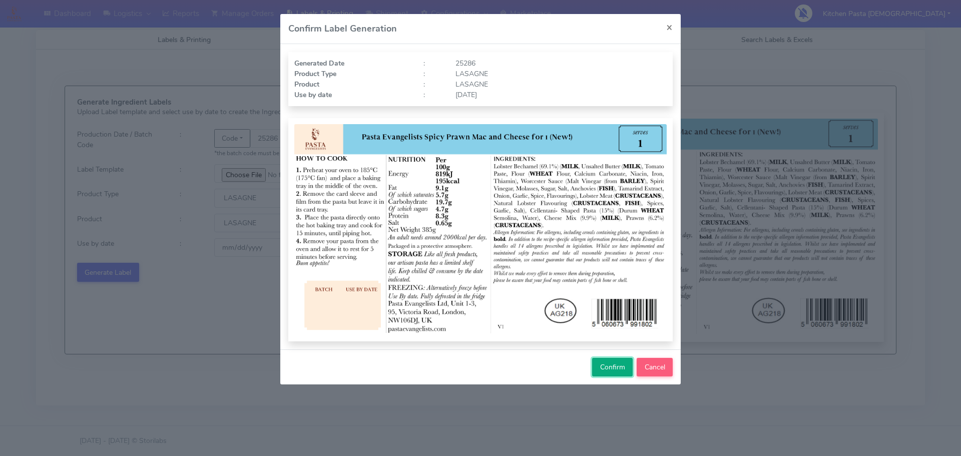
click at [613, 370] on span "Confirm" at bounding box center [612, 367] width 25 height 10
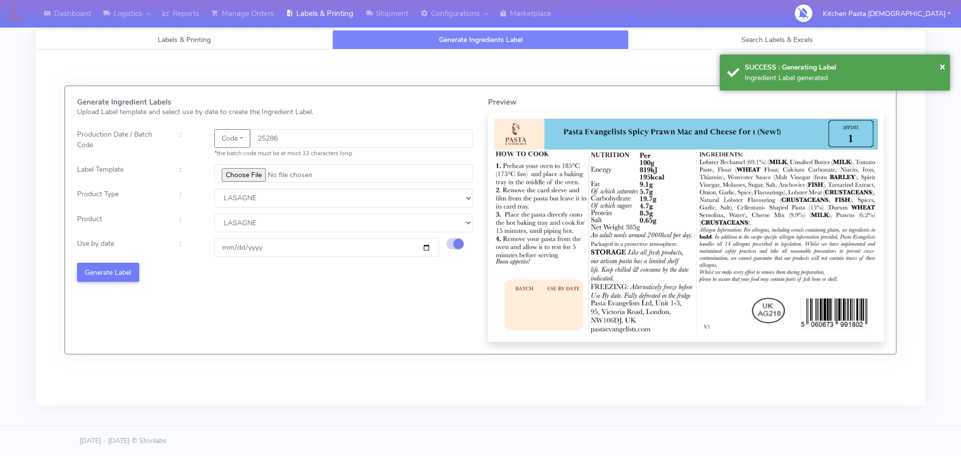
select select
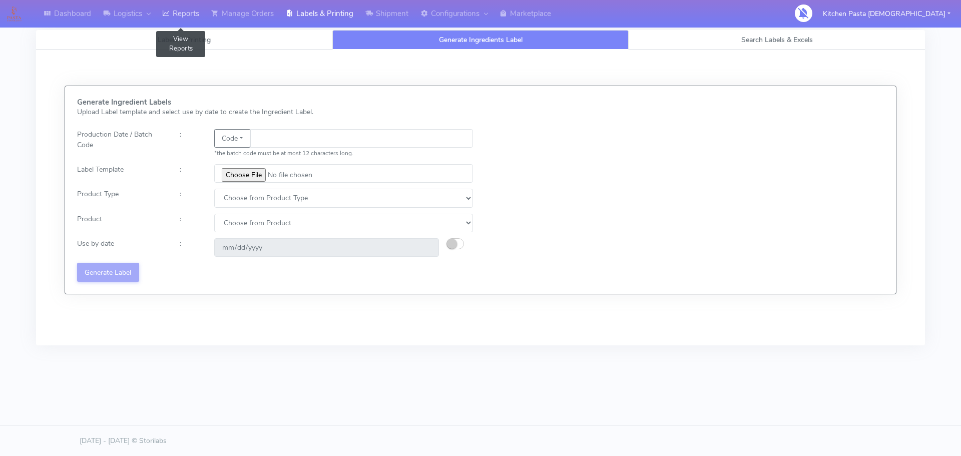
click at [187, 5] on link "Reports" at bounding box center [180, 14] width 49 height 28
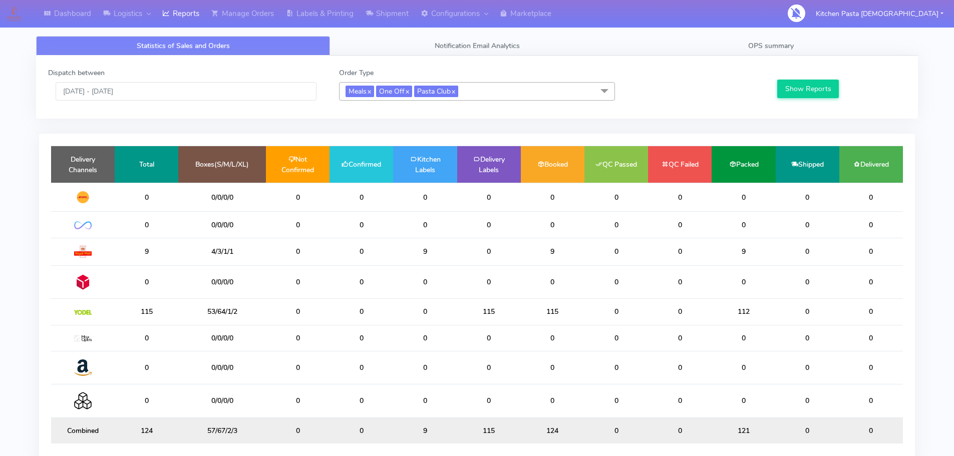
click at [516, 98] on span "Meals x One Off x Pasta Club x" at bounding box center [477, 91] width 276 height 19
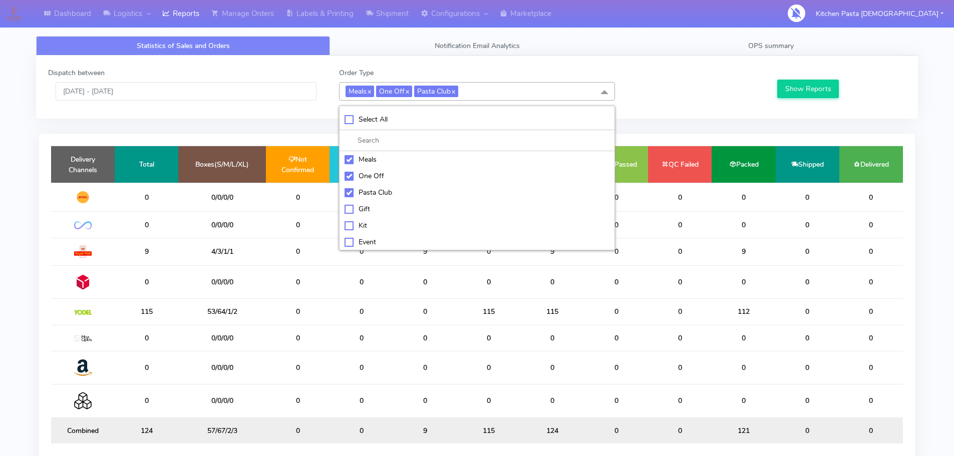
click at [399, 162] on div "Meals" at bounding box center [476, 159] width 265 height 11
checkbox input "false"
click at [382, 171] on div "One Off" at bounding box center [476, 176] width 265 height 11
checkbox input "false"
click at [382, 188] on div "Pasta Club" at bounding box center [476, 192] width 265 height 11
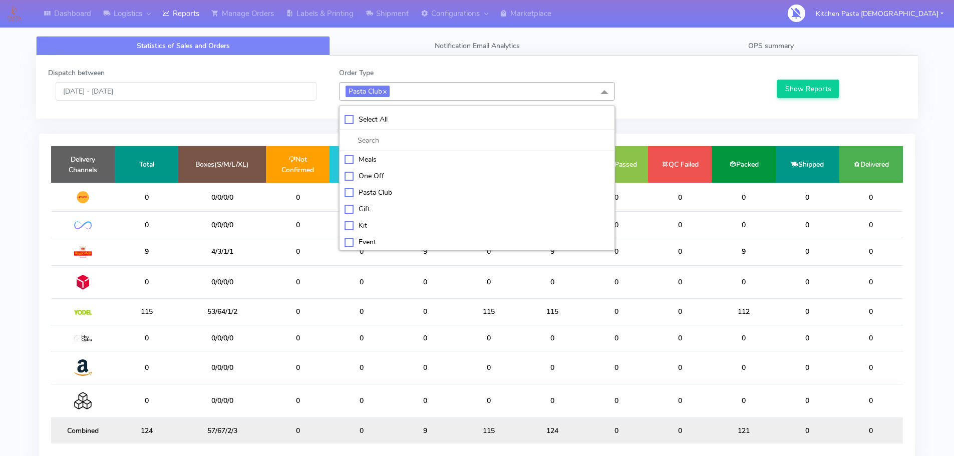
checkbox input "false"
click at [385, 224] on div "Kit" at bounding box center [476, 224] width 265 height 11
click at [788, 92] on button "Show Reports" at bounding box center [808, 89] width 62 height 19
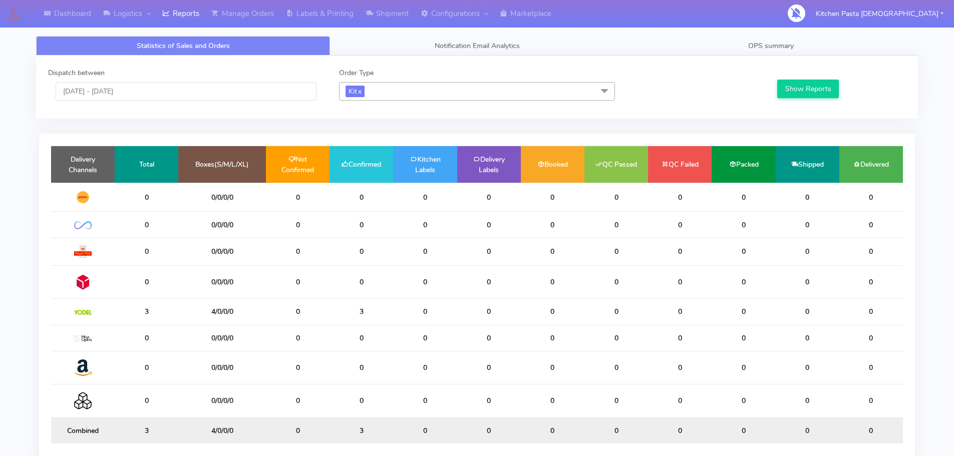
click at [395, 90] on span "Kit x" at bounding box center [477, 91] width 276 height 19
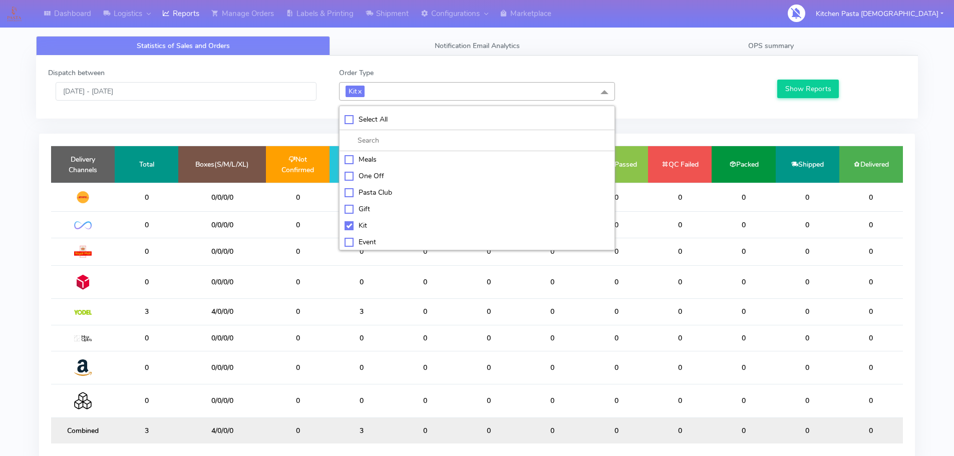
click at [377, 227] on div "Kit" at bounding box center [476, 225] width 265 height 11
checkbox input "false"
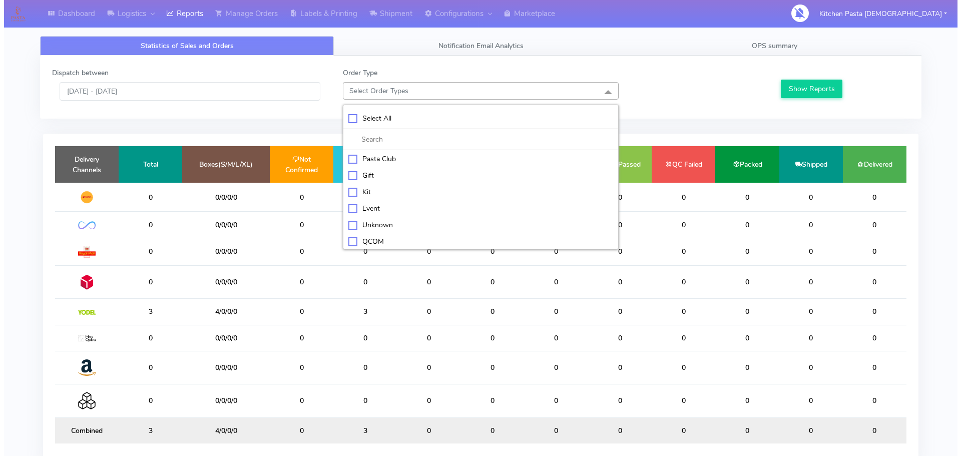
scroll to position [50, 0]
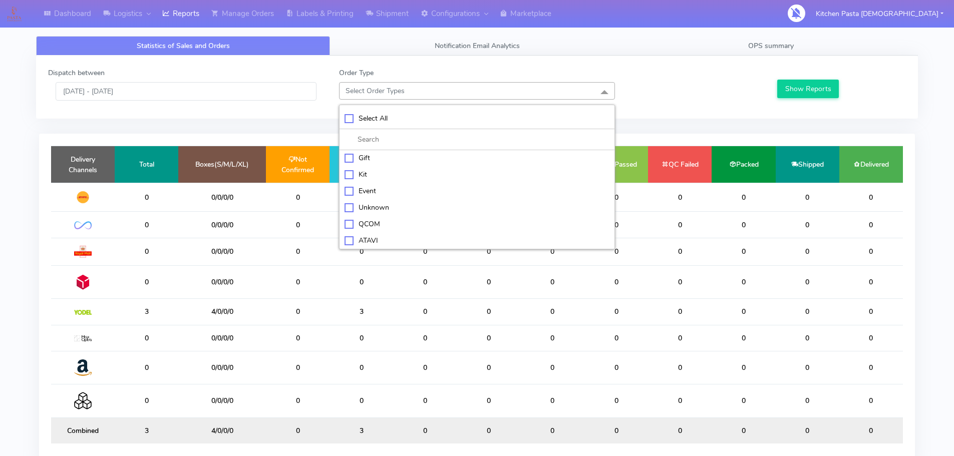
click at [380, 236] on div "ATAVI" at bounding box center [476, 240] width 265 height 11
checkbox input "true"
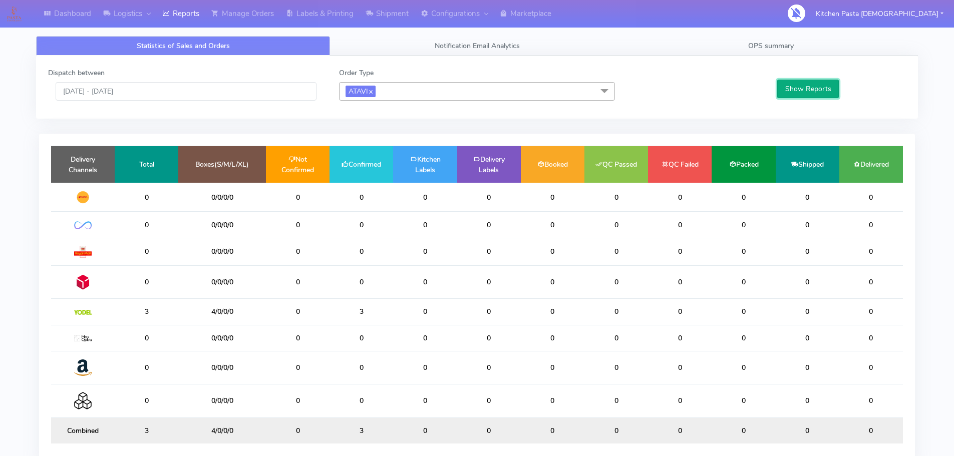
click at [806, 81] on button "Show Reports" at bounding box center [808, 89] width 62 height 19
click at [318, 3] on link "Labels & Printing" at bounding box center [320, 14] width 80 height 28
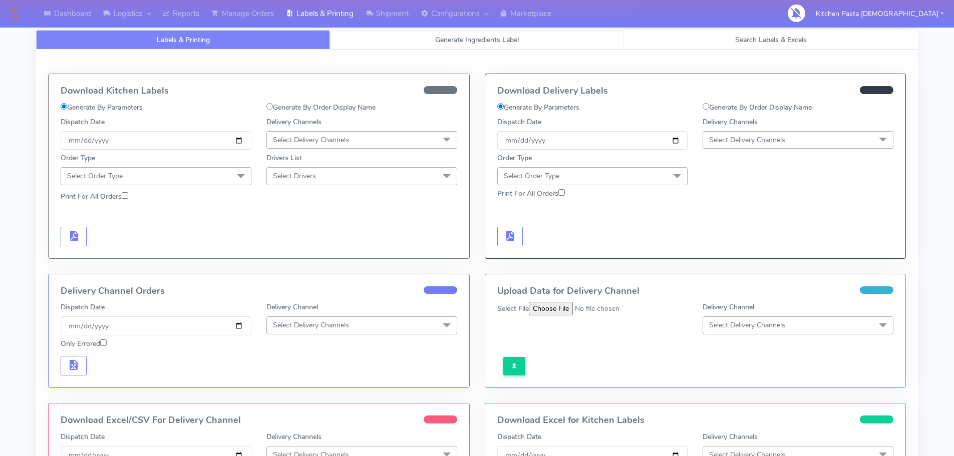
click at [414, 36] on link "Generate Ingredients Label" at bounding box center [477, 40] width 294 height 20
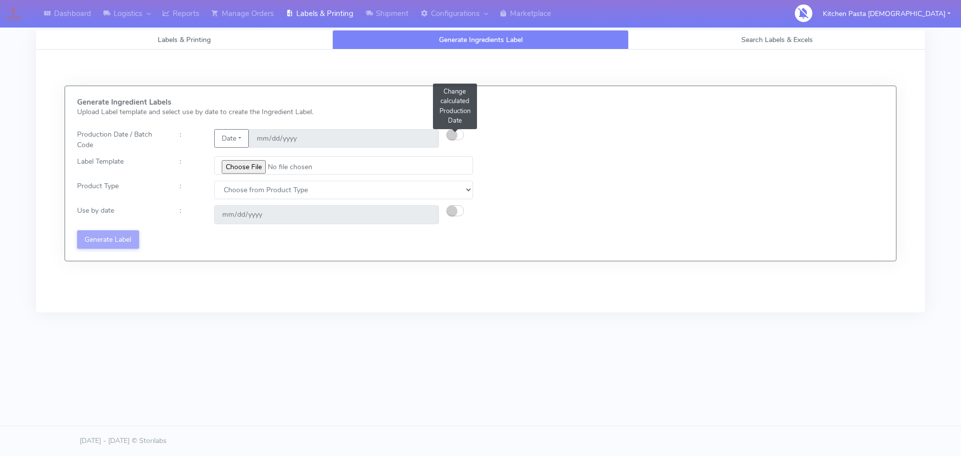
click at [455, 129] on button "button" at bounding box center [456, 134] width 18 height 11
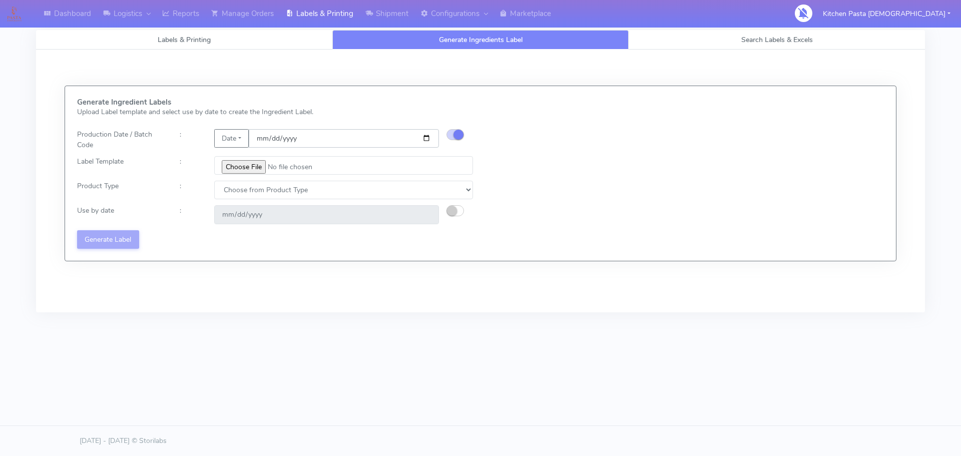
click at [431, 139] on input "[DATE]" at bounding box center [344, 138] width 190 height 19
type input "2025-10-16"
click at [305, 222] on input "date" at bounding box center [326, 214] width 225 height 19
click at [259, 166] on input "file" at bounding box center [343, 165] width 259 height 19
type input "C:\fakepath\Classic Tiramisu V1.jpg"
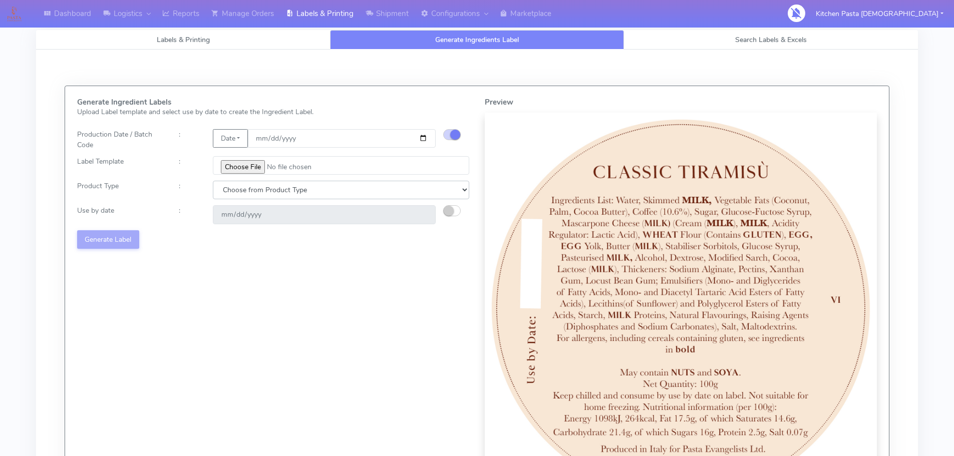
click at [310, 185] on select "Choose from Product Type ECOM ERETAIL CIRCULAR CIRC_DESERTS LASAGNE" at bounding box center [341, 190] width 256 height 19
select select "3"
click at [213, 181] on select "Choose from Product Type ECOM ERETAIL CIRCULAR CIRC_DESERTS LASAGNE" at bounding box center [341, 190] width 256 height 19
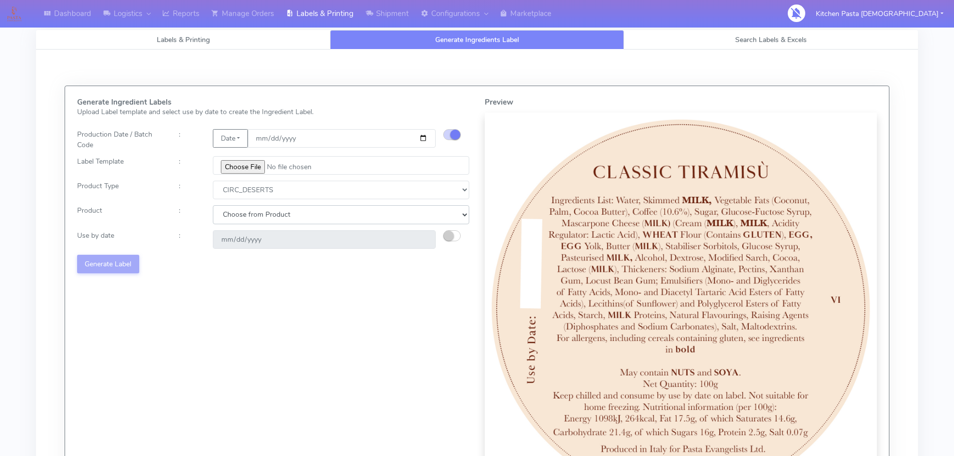
click at [303, 212] on select "Choose from Product CLASSIC_TIRAMISU CREMA_AMARENA PROFITEROLES" at bounding box center [341, 214] width 256 height 19
select select "0"
click at [213, 205] on select "Choose from Product CLASSIC_TIRAMISU CREMA_AMARENA PROFITEROLES" at bounding box center [341, 214] width 256 height 19
click at [459, 236] on button "button" at bounding box center [452, 235] width 18 height 11
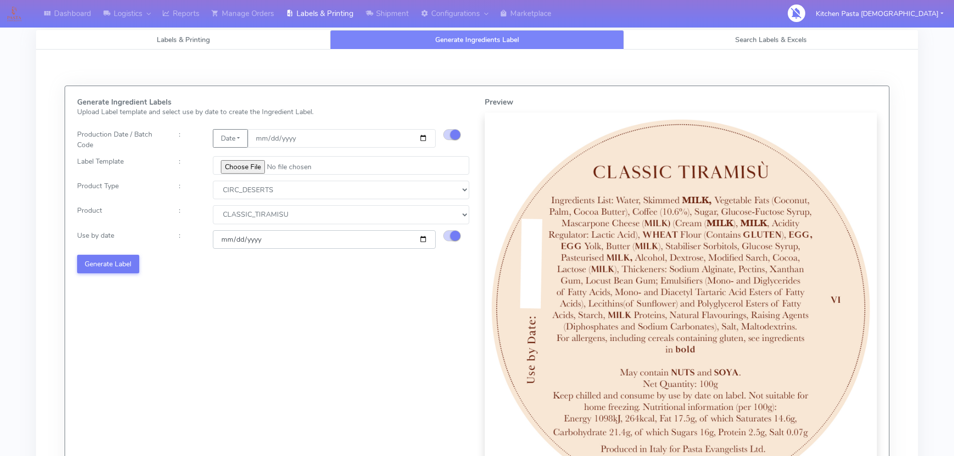
click at [422, 240] on input "2025-10-18" at bounding box center [324, 239] width 223 height 19
type input "2025-10-19"
drag, startPoint x: 322, startPoint y: 303, endPoint x: 308, endPoint y: 320, distance: 22.1
click at [308, 320] on div "Generate Ingredient Labels Upload Label template and select use by date to crea…" at bounding box center [273, 301] width 407 height 406
click at [122, 267] on button "Generate Label" at bounding box center [108, 264] width 62 height 19
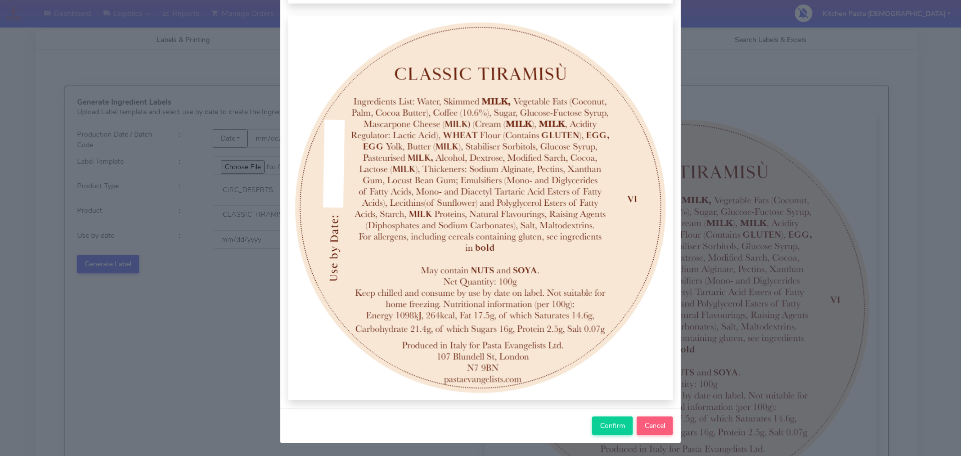
scroll to position [104, 0]
click at [605, 428] on span "Confirm" at bounding box center [612, 425] width 25 height 10
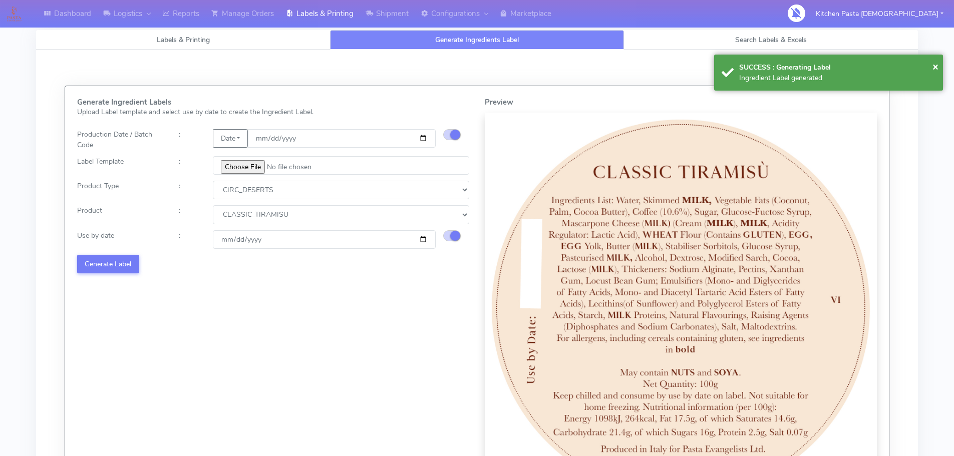
select select
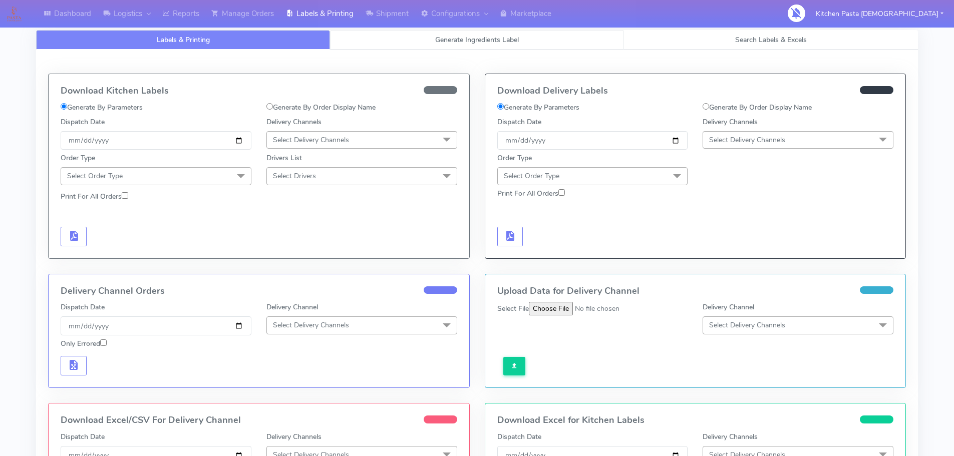
click at [412, 40] on link "Generate Ingredients Label" at bounding box center [477, 40] width 294 height 20
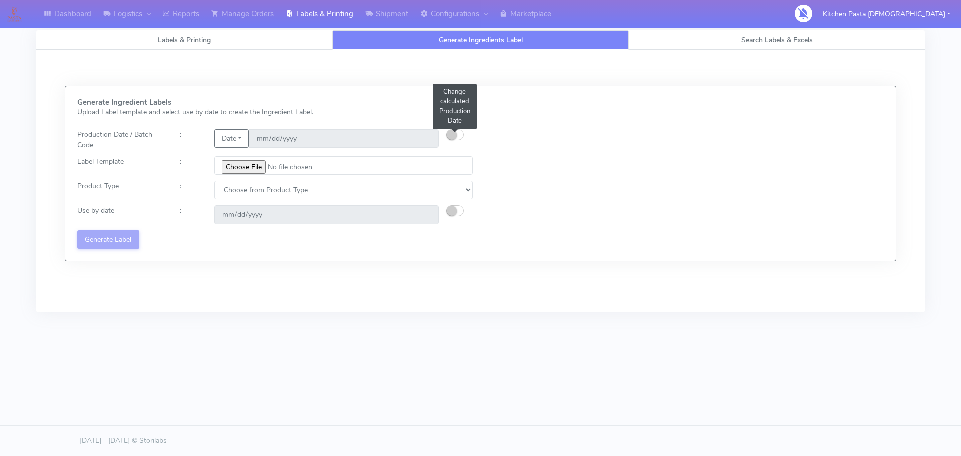
click at [454, 133] on small "button" at bounding box center [452, 135] width 10 height 10
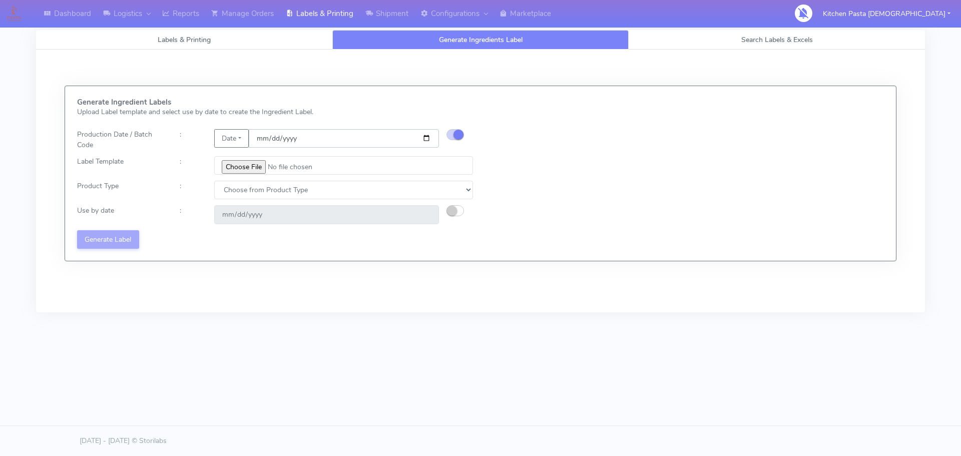
click at [427, 137] on input "[DATE]" at bounding box center [344, 138] width 190 height 19
type input "[DATE]"
click at [255, 164] on input "file" at bounding box center [343, 165] width 259 height 19
type input "C:\fakepath\Profiteroles V1.jpg"
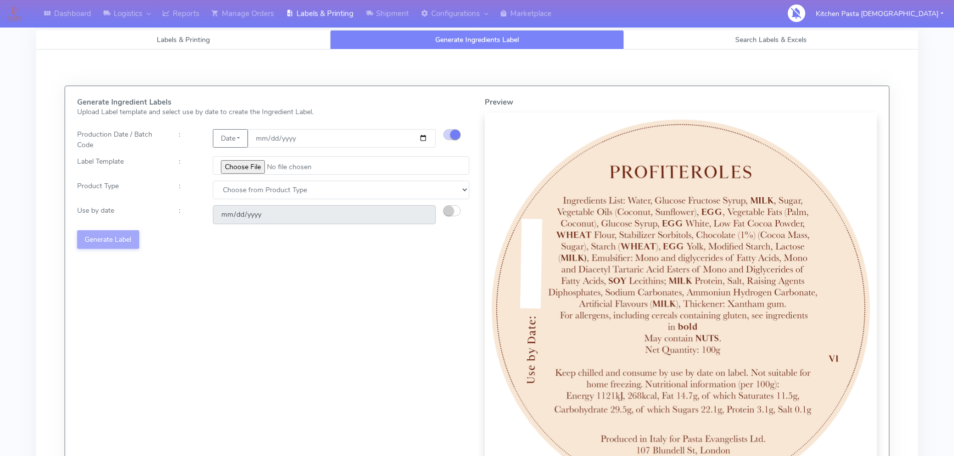
click at [292, 206] on input "date" at bounding box center [324, 214] width 223 height 19
click at [289, 195] on select "Choose from Product Type ECOM ERETAIL CIRCULAR CIRC_DESERTS LASAGNE" at bounding box center [341, 190] width 256 height 19
select select "3"
click at [213, 181] on select "Choose from Product Type ECOM ERETAIL CIRCULAR CIRC_DESERTS LASAGNE" at bounding box center [341, 190] width 256 height 19
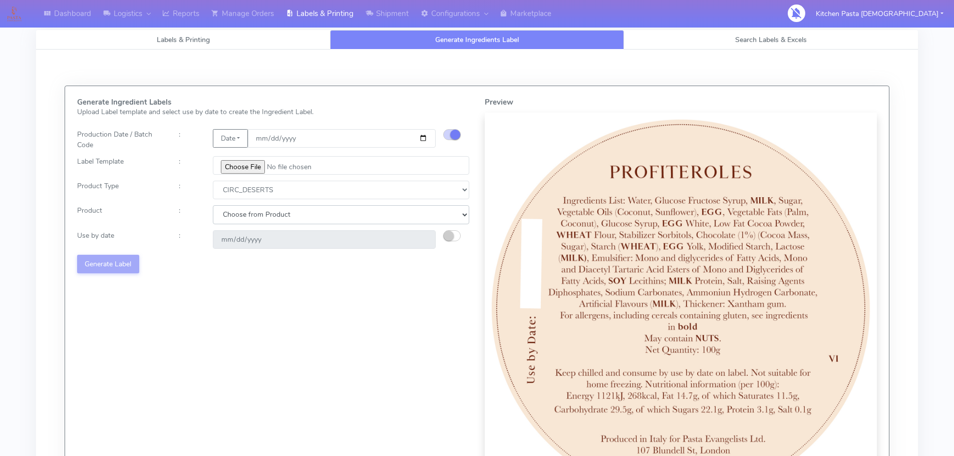
drag, startPoint x: 297, startPoint y: 215, endPoint x: 296, endPoint y: 223, distance: 8.1
click at [297, 215] on select "Choose from Product CLASSIC_TIRAMISU CREMA_AMARENA PROFITEROLES" at bounding box center [341, 214] width 256 height 19
select select "2"
click at [213, 205] on select "Choose from Product CLASSIC_TIRAMISU CREMA_AMARENA PROFITEROLES" at bounding box center [341, 214] width 256 height 19
click at [459, 236] on button "button" at bounding box center [452, 235] width 18 height 11
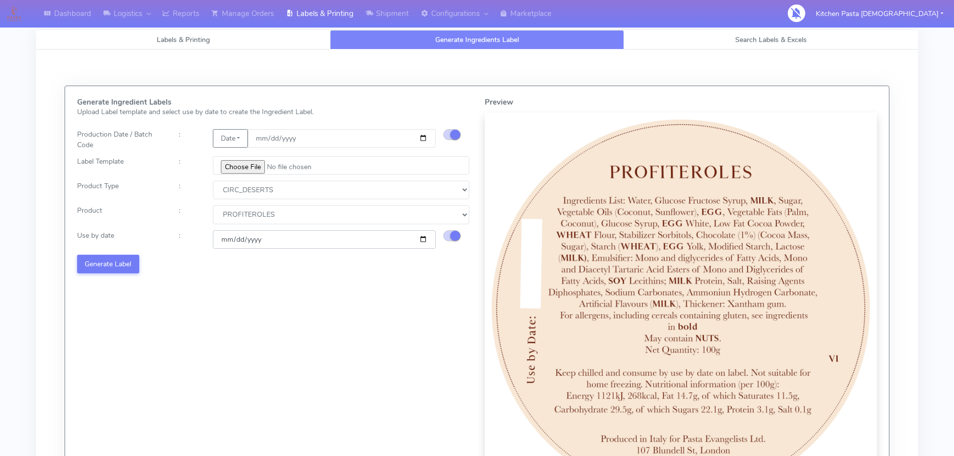
click at [425, 241] on input "[DATE]" at bounding box center [324, 239] width 223 height 19
click at [424, 233] on input "[DATE]" at bounding box center [324, 239] width 223 height 19
click at [427, 235] on input "2025-10-18" at bounding box center [324, 239] width 223 height 19
type input "2025-10-19"
click at [121, 259] on button "Generate Label" at bounding box center [108, 264] width 62 height 19
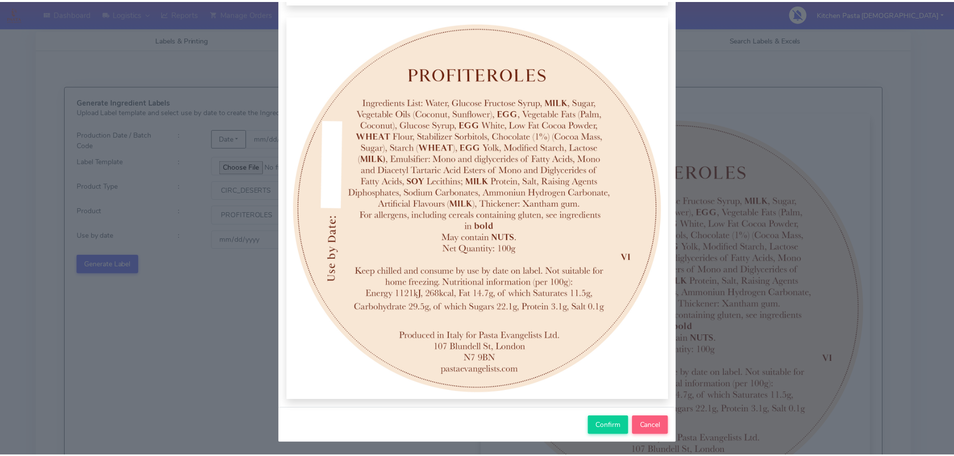
scroll to position [104, 0]
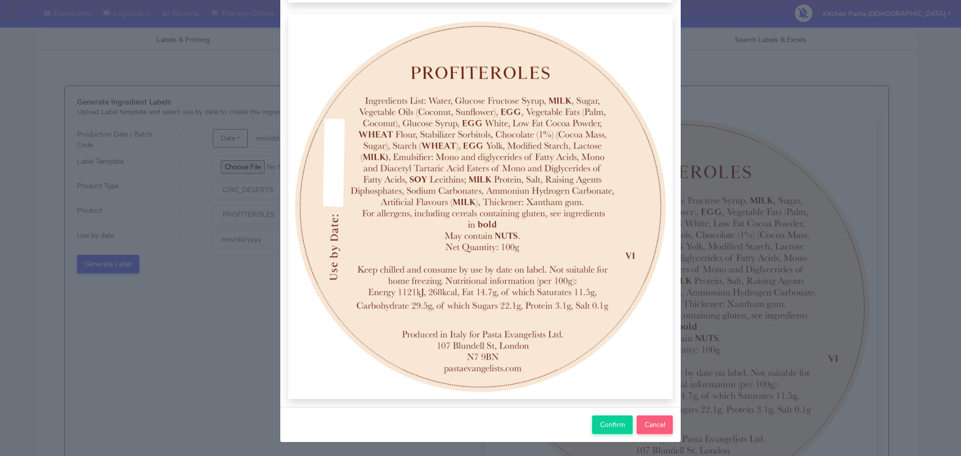
click at [581, 420] on div "Confirm Cancel" at bounding box center [480, 424] width 400 height 35
click at [592, 419] on button "Confirm" at bounding box center [612, 424] width 41 height 19
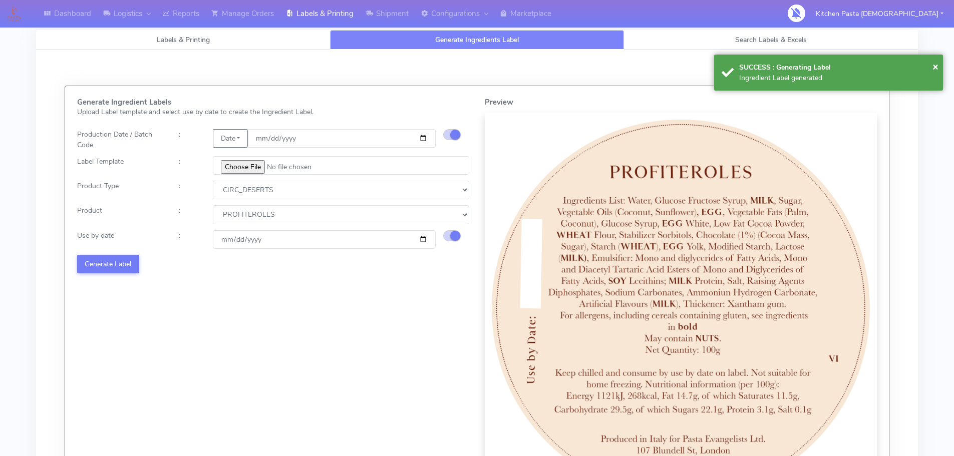
select select
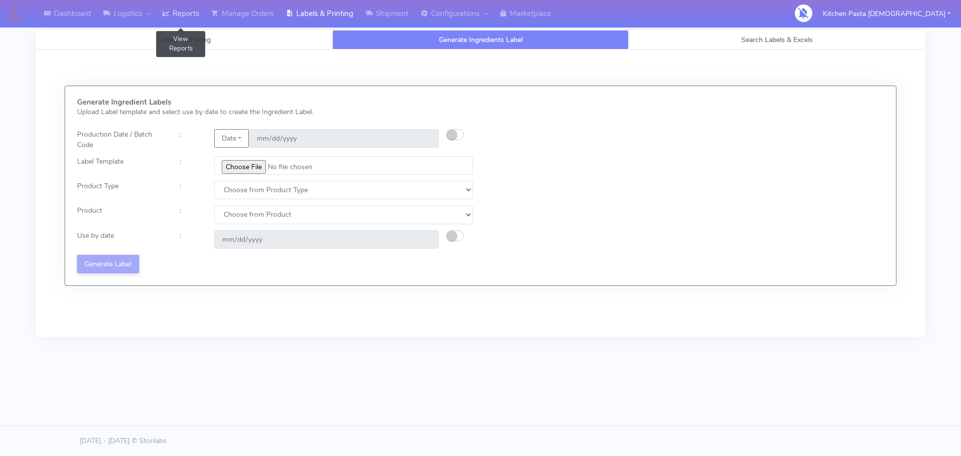
click at [191, 14] on link "Reports" at bounding box center [180, 14] width 49 height 28
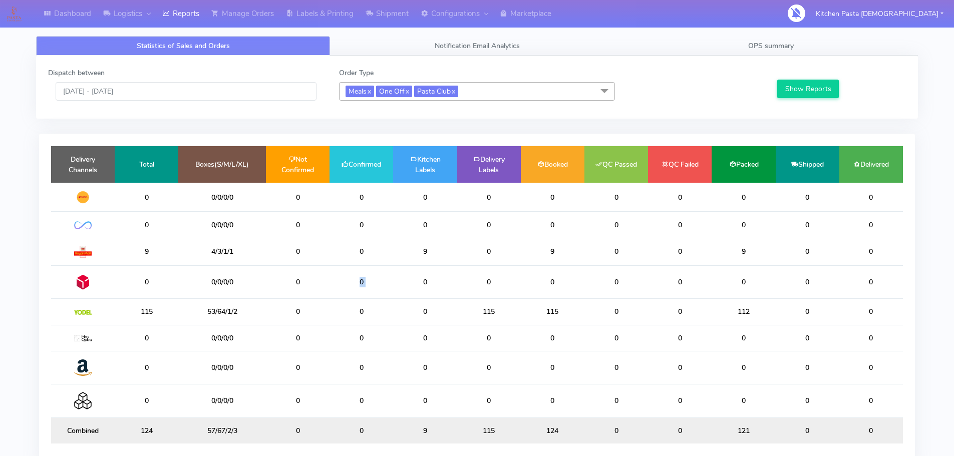
click at [353, 283] on tr "0 0/0/0/0 0 0 0 0 0 0 0 0 0 0" at bounding box center [477, 281] width 852 height 33
click at [172, 96] on input "[DATE] - [DATE]" at bounding box center [186, 91] width 261 height 19
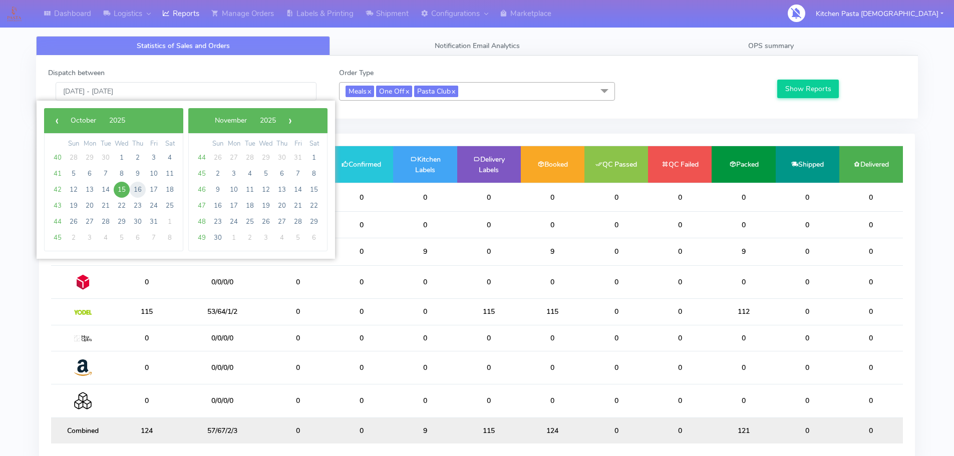
click at [133, 189] on span "16" at bounding box center [138, 190] width 16 height 16
type input "16/10/2025 - 16/10/2025"
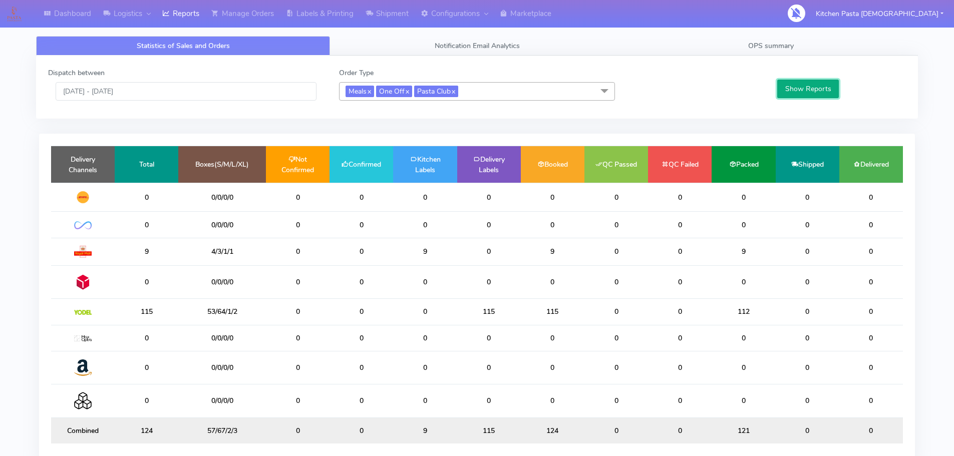
click at [793, 88] on button "Show Reports" at bounding box center [808, 89] width 62 height 19
click at [498, 90] on span "Meals x One Off x Pasta Club x" at bounding box center [477, 91] width 276 height 19
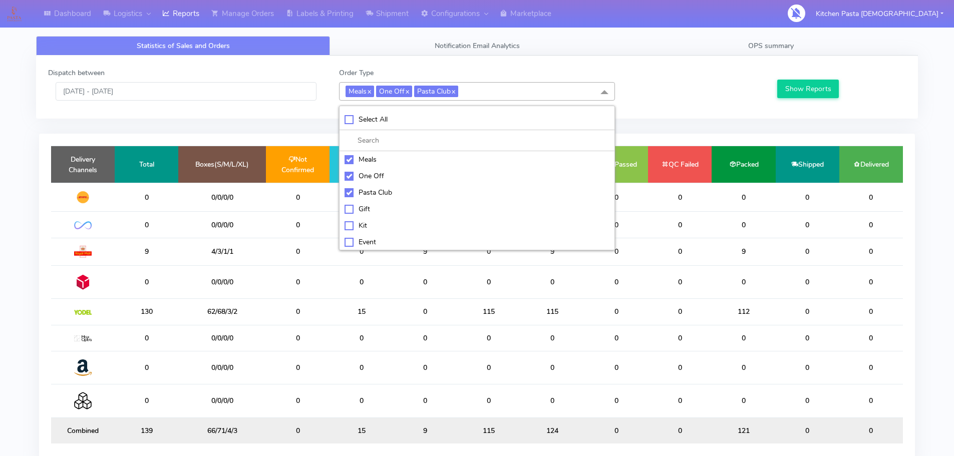
click at [436, 164] on div "Meals" at bounding box center [476, 159] width 265 height 11
checkbox input "false"
click at [376, 174] on div "One Off" at bounding box center [476, 176] width 265 height 11
checkbox input "false"
click at [375, 195] on div "Pasta Club" at bounding box center [476, 192] width 265 height 11
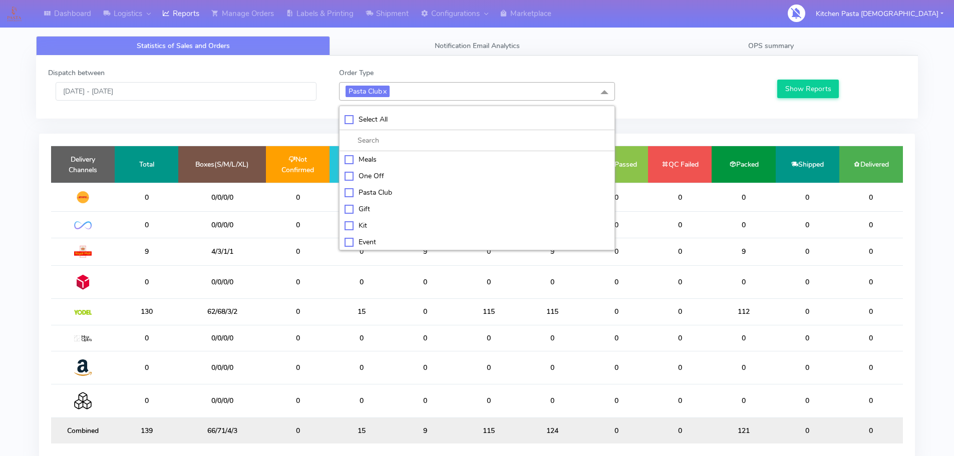
checkbox input "false"
click at [377, 219] on div "Kit" at bounding box center [476, 224] width 265 height 11
checkbox input "true"
click at [823, 89] on button "Show Reports" at bounding box center [808, 89] width 62 height 19
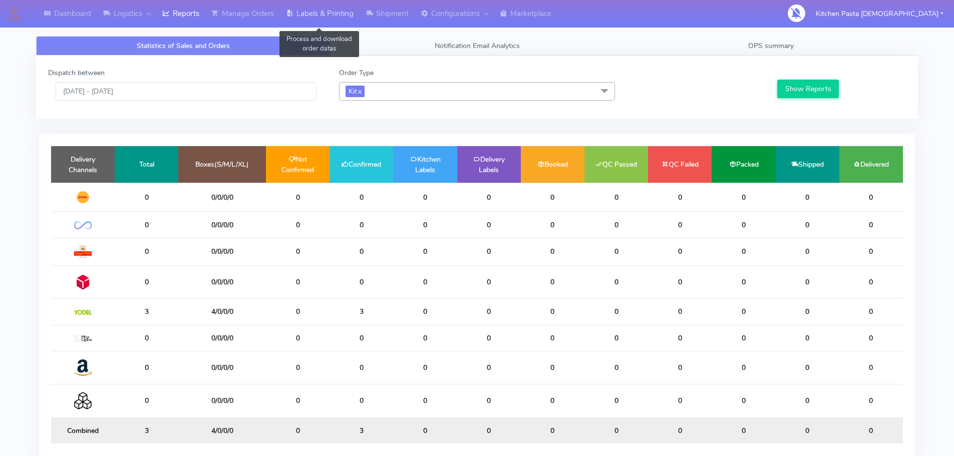
click at [337, 15] on link "Labels & Printing" at bounding box center [320, 14] width 80 height 28
